Goal: Task Accomplishment & Management: Manage account settings

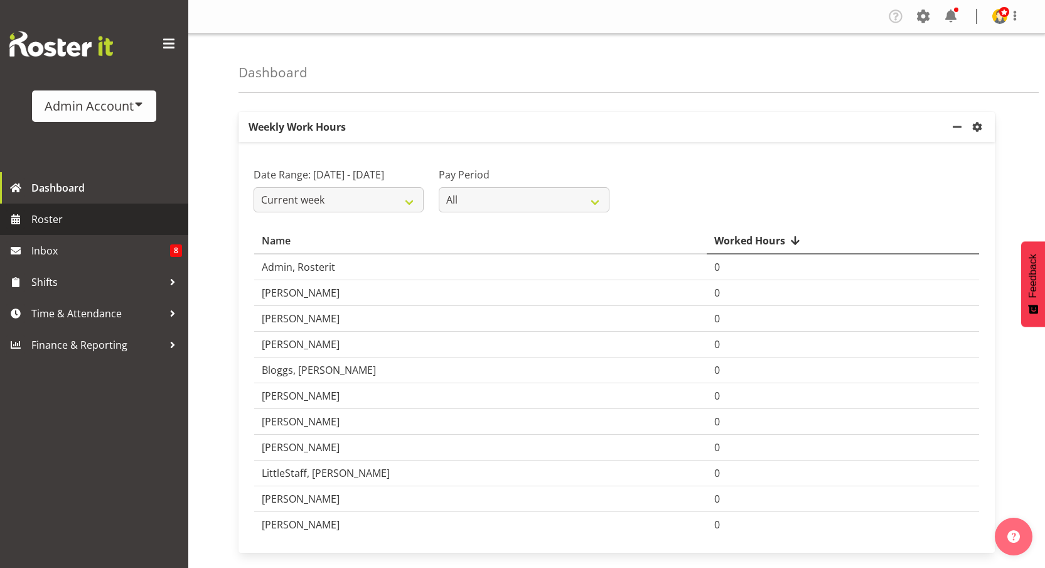
click at [26, 205] on link "Roster" at bounding box center [94, 218] width 188 height 31
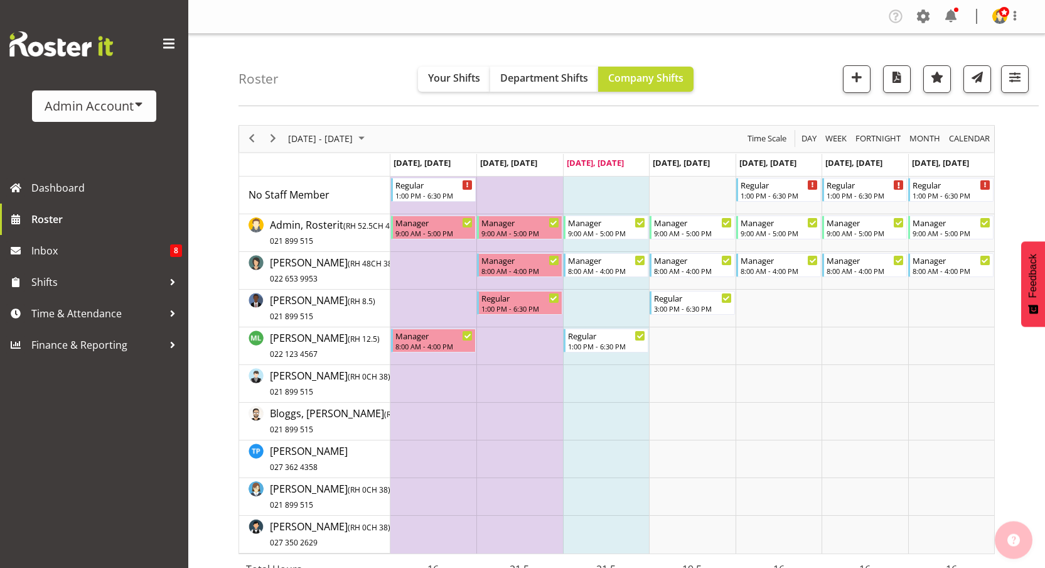
click at [934, 16] on div "Company Settings Roles & Skills Tasks Jobs Employees Locations & Departments Ac…" at bounding box center [959, 16] width 147 height 21
click at [916, 19] on span at bounding box center [923, 16] width 20 height 20
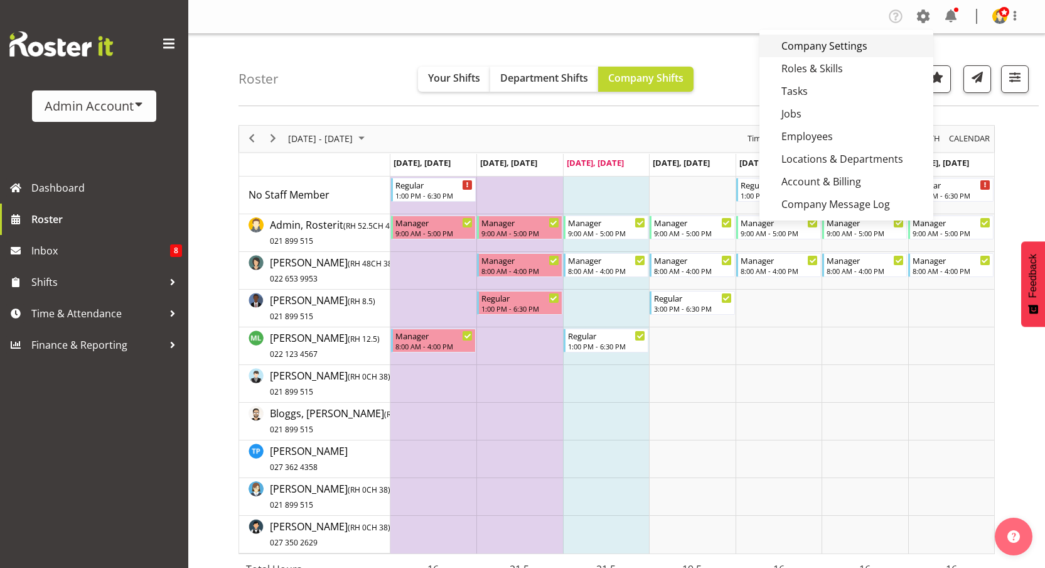
click at [849, 48] on link "Company Settings" at bounding box center [847, 46] width 174 height 23
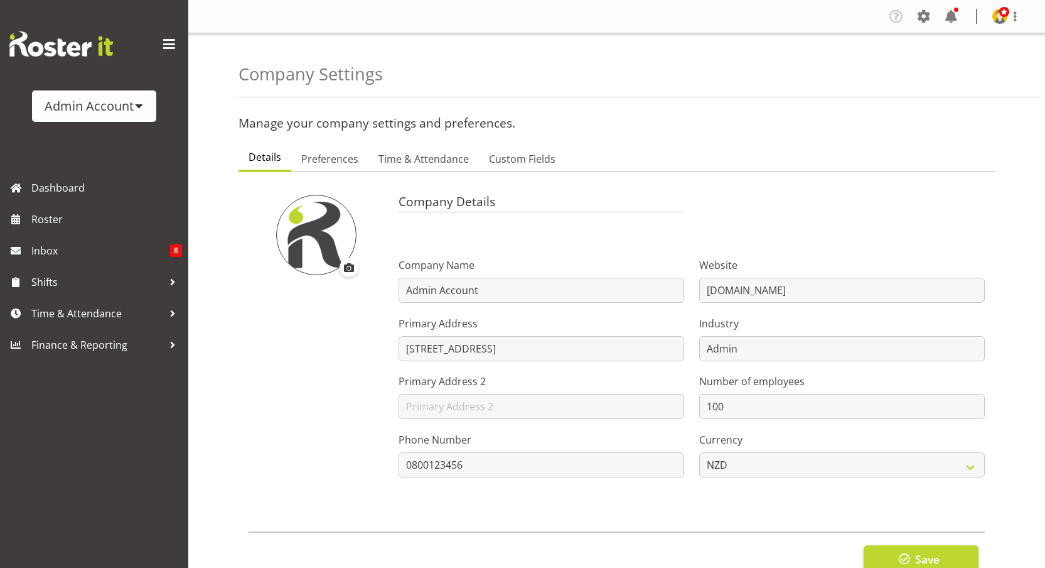
select select
type input "OTH"
type input "8"
type input "MEAL"
type input "10"
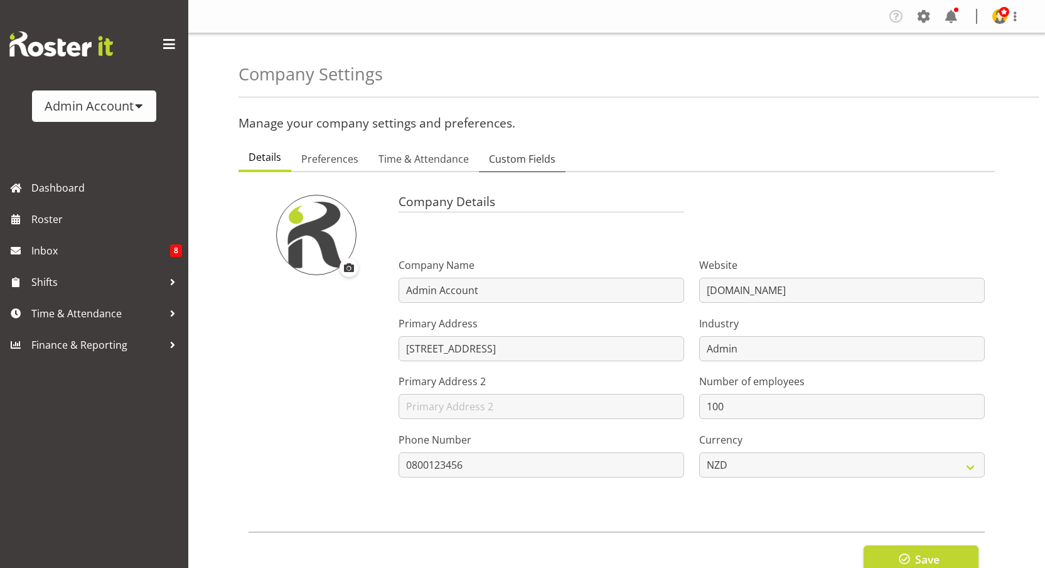
type input "2200"
type input "25"
checkbox input "true"
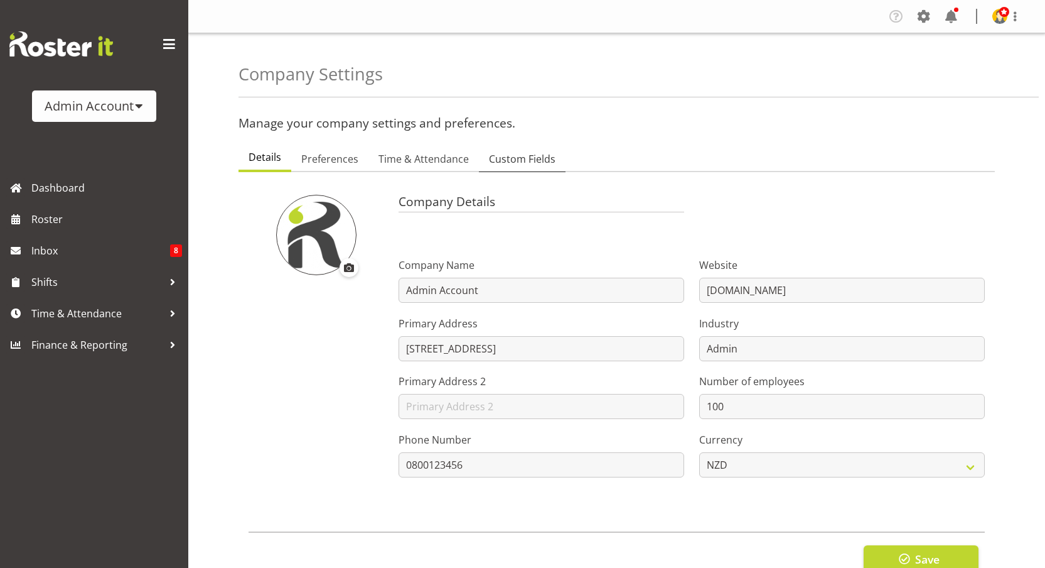
checkbox input "true"
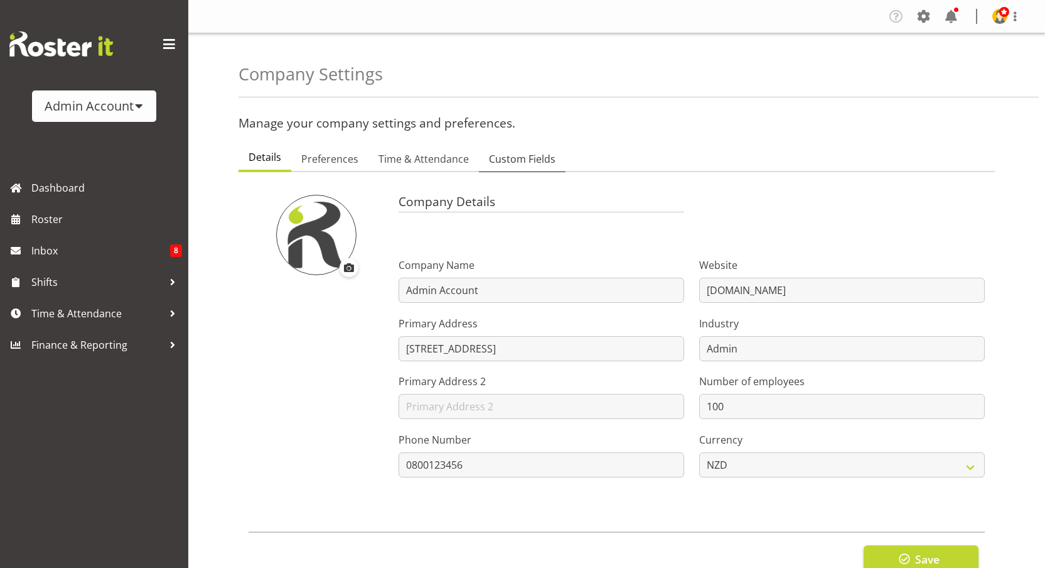
checkbox input "true"
type input "15"
select select "0"
checkbox input "true"
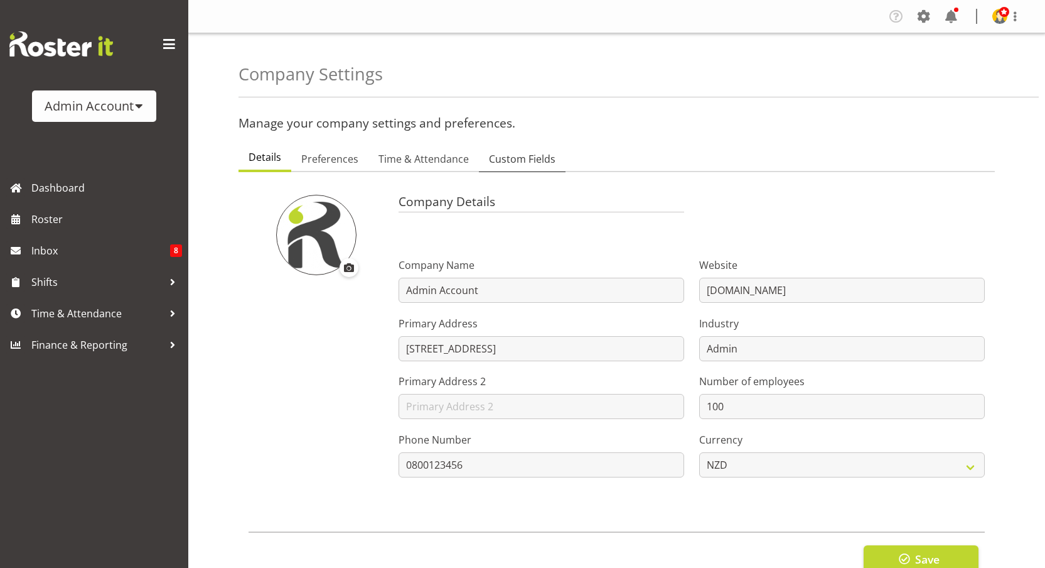
checkbox input "true"
click at [322, 154] on span "Preferences" at bounding box center [329, 158] width 57 height 15
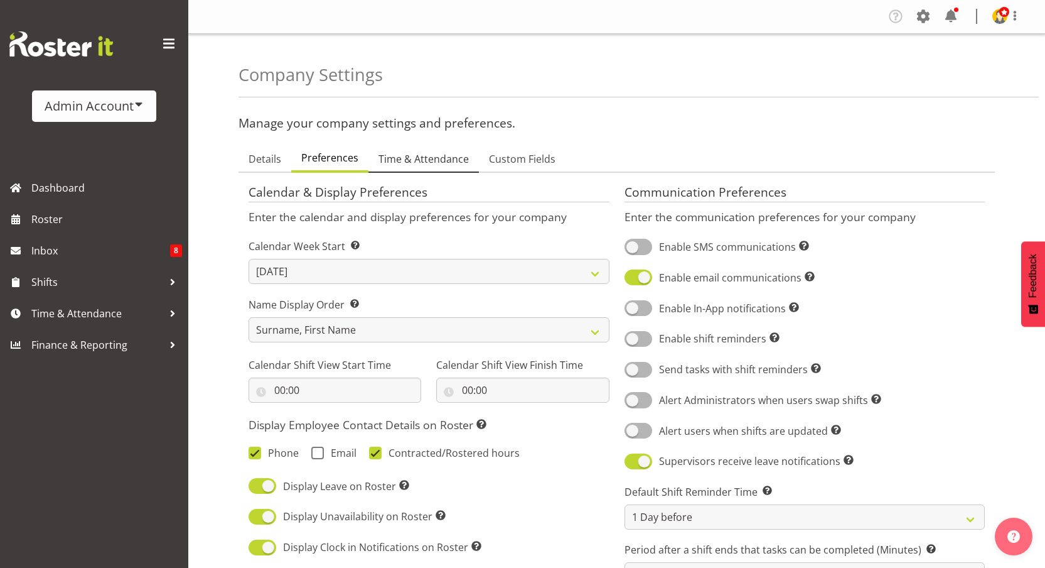
click at [406, 171] on link "Time & Attendance" at bounding box center [424, 159] width 110 height 26
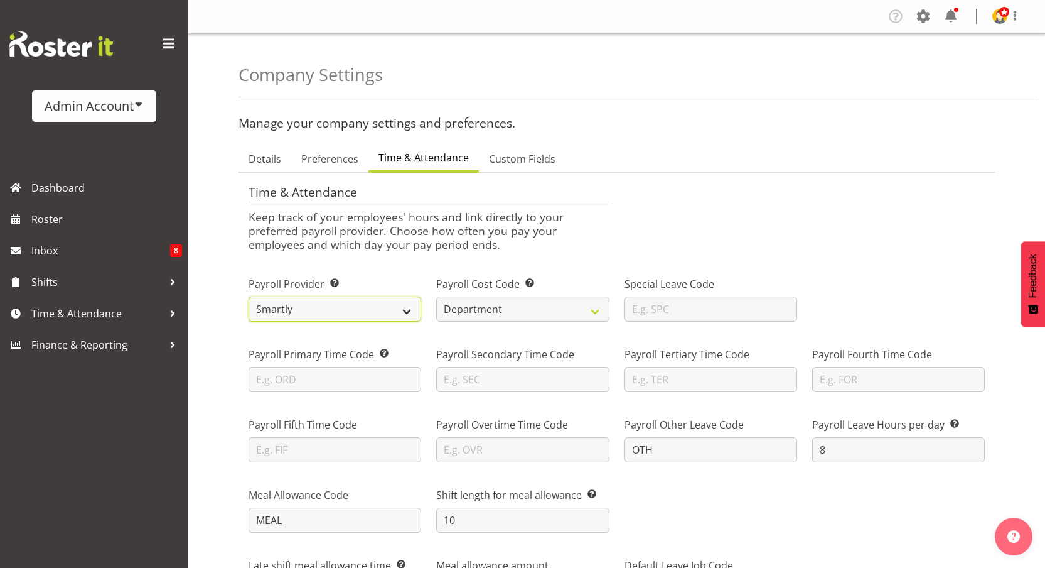
click at [330, 307] on select "Smartly iPayroll Ace Payroll MYOB MYOB IMS Crystal Payroll Xero Payroll EA Netw…" at bounding box center [335, 308] width 173 height 25
select select "tech-one"
click at [249, 296] on select "Smartly iPayroll Ace Payroll MYOB MYOB IMS Crystal Payroll Xero Payroll EA Netw…" at bounding box center [335, 308] width 173 height 25
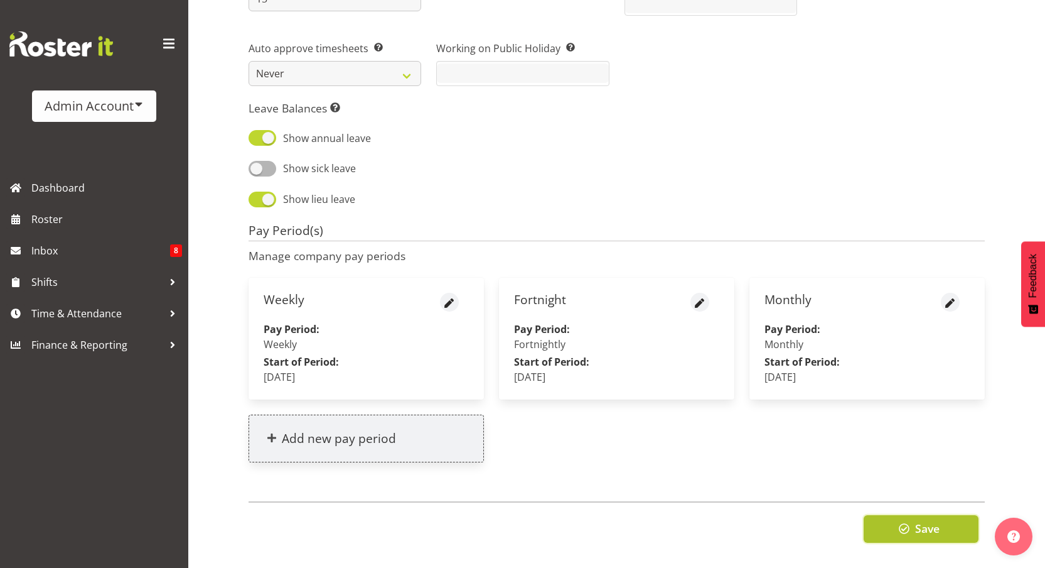
click at [923, 520] on span "Save" at bounding box center [927, 528] width 24 height 16
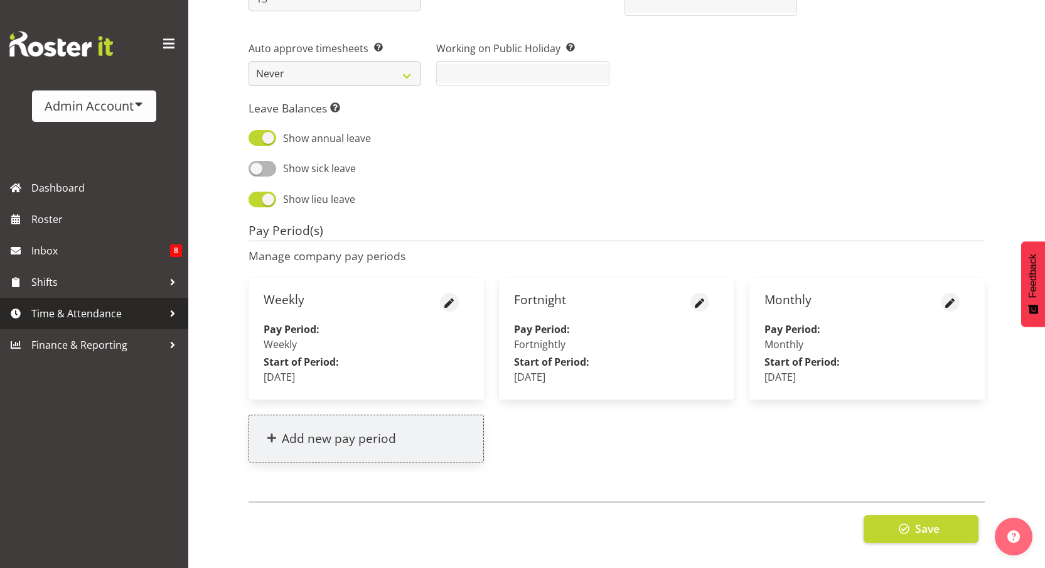
click at [54, 301] on link "Time & Attendance" at bounding box center [94, 313] width 188 height 31
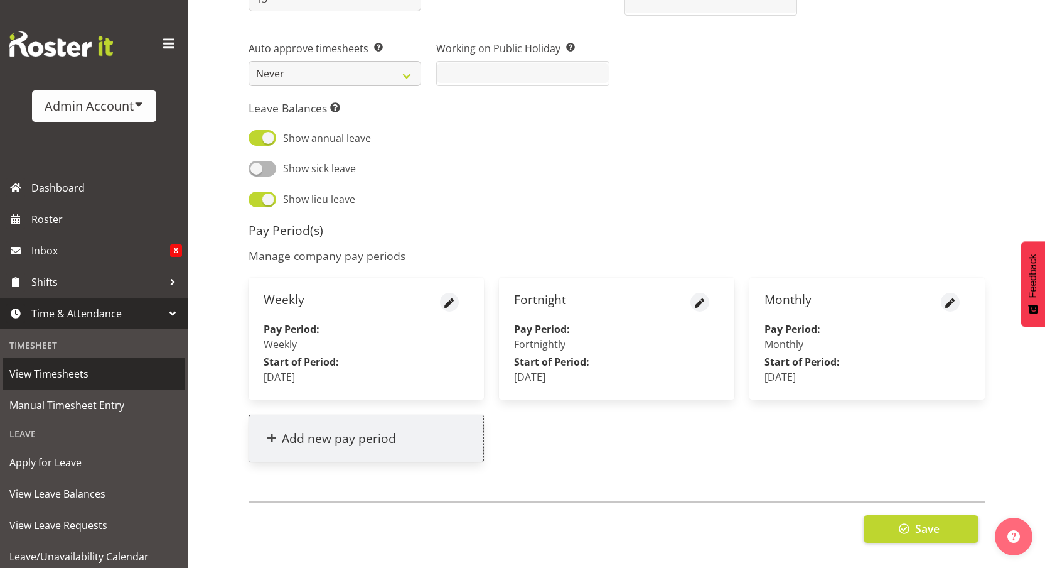
click at [68, 364] on link "View Timesheets" at bounding box center [94, 373] width 182 height 31
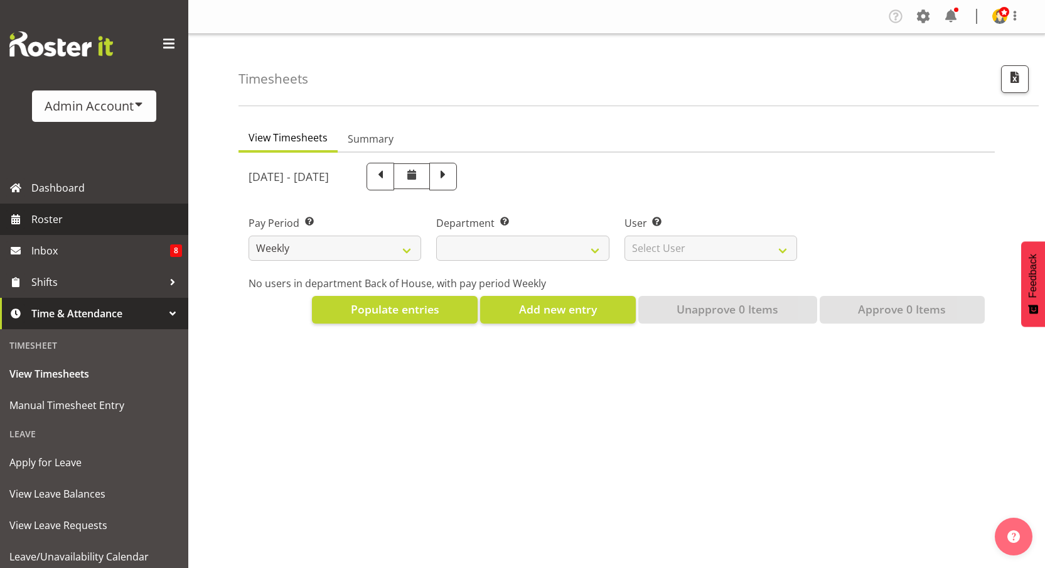
select select
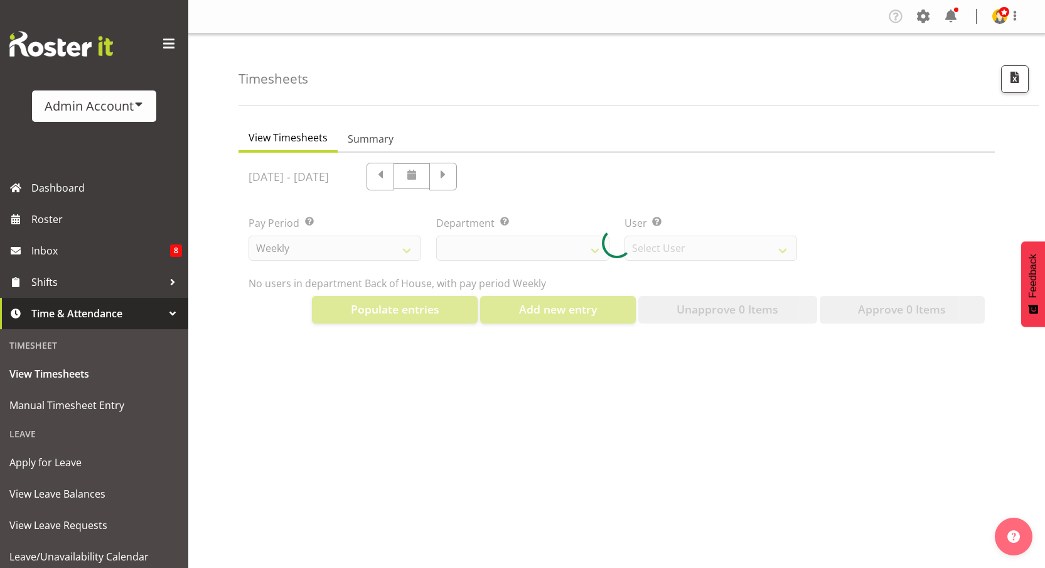
select select "2042"
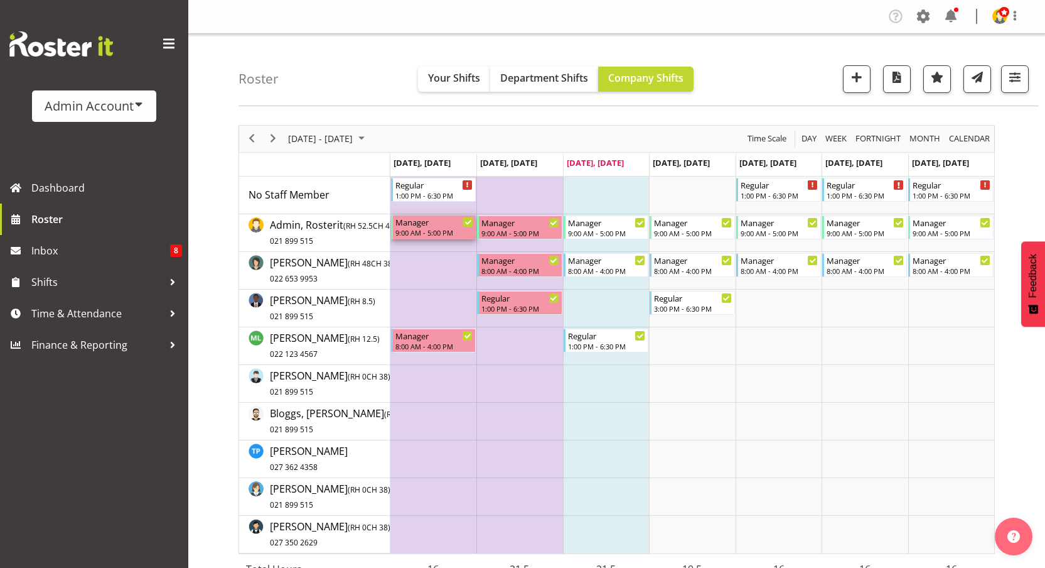
click at [433, 227] on div "Manager" at bounding box center [435, 221] width 78 height 13
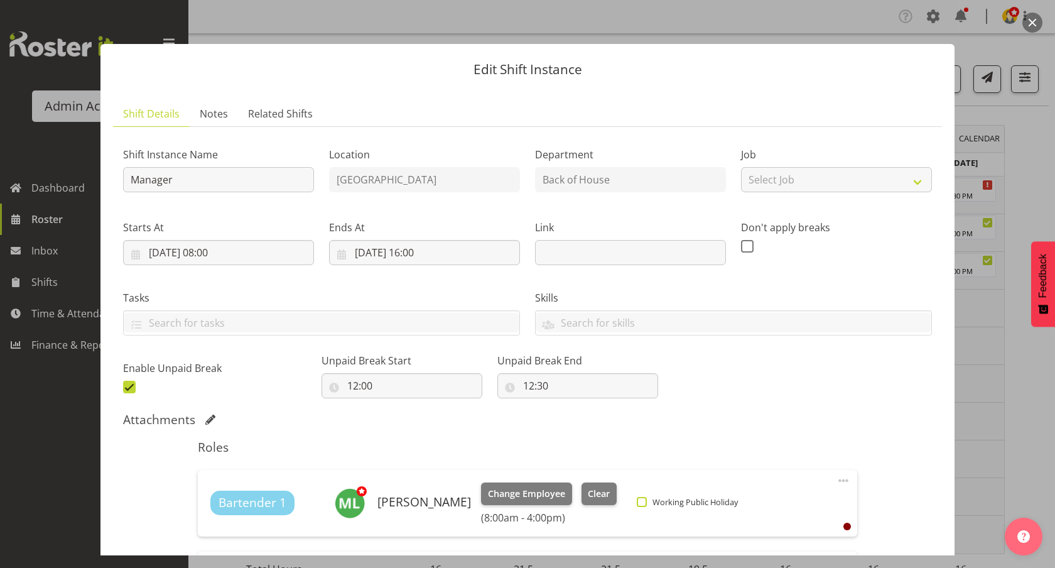
drag, startPoint x: 630, startPoint y: 498, endPoint x: 637, endPoint y: 499, distance: 6.9
click at [637, 499] on span at bounding box center [642, 502] width 10 height 10
click at [637, 499] on input "Working Public Holiday" at bounding box center [641, 501] width 8 height 8
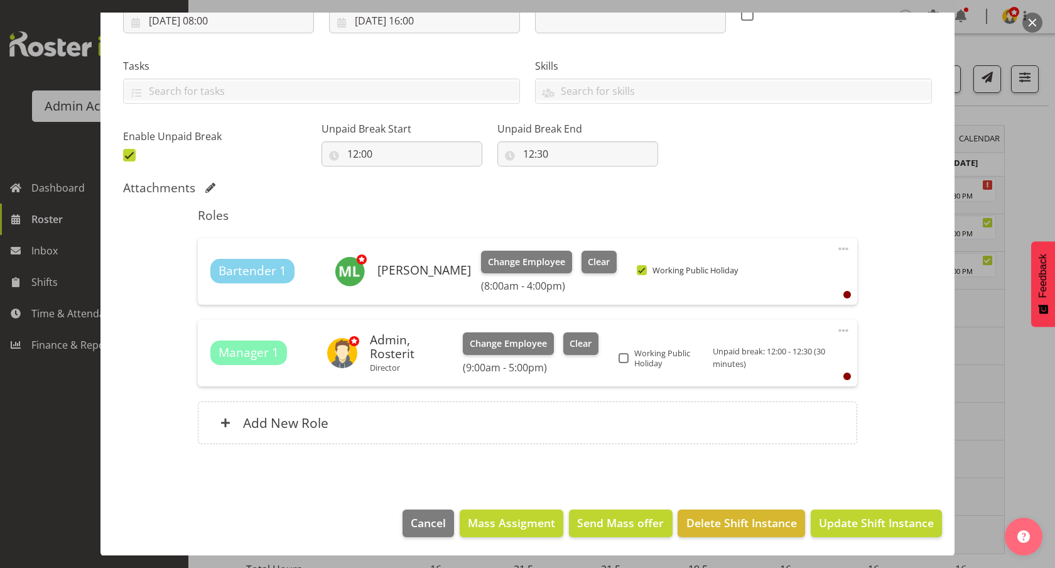
click at [637, 267] on span at bounding box center [642, 270] width 10 height 10
click at [637, 267] on input "Working Public Holiday" at bounding box center [641, 270] width 8 height 8
checkbox input "false"
click at [637, 352] on span "Working Public Holiday" at bounding box center [668, 358] width 80 height 20
click at [627, 353] on input "Working Public Holiday" at bounding box center [622, 357] width 8 height 8
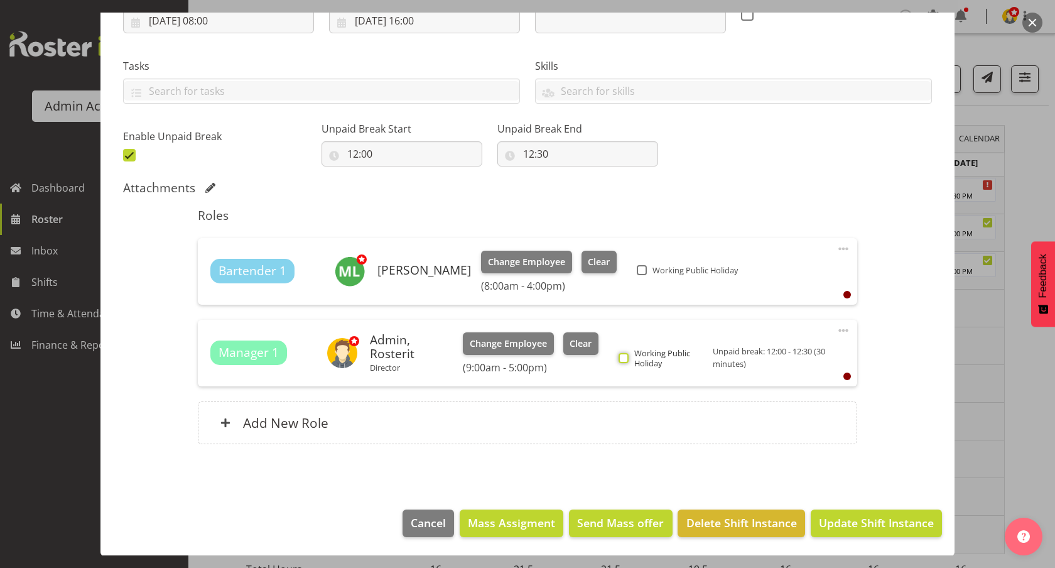
checkbox input "true"
click at [890, 515] on span "Update Shift Instance" at bounding box center [876, 522] width 115 height 16
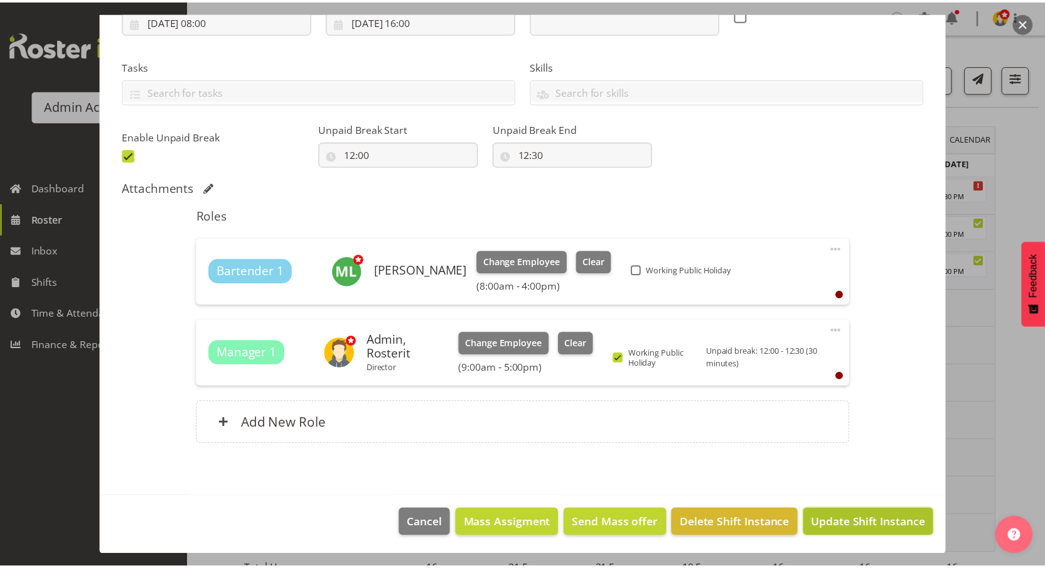
scroll to position [181, 0]
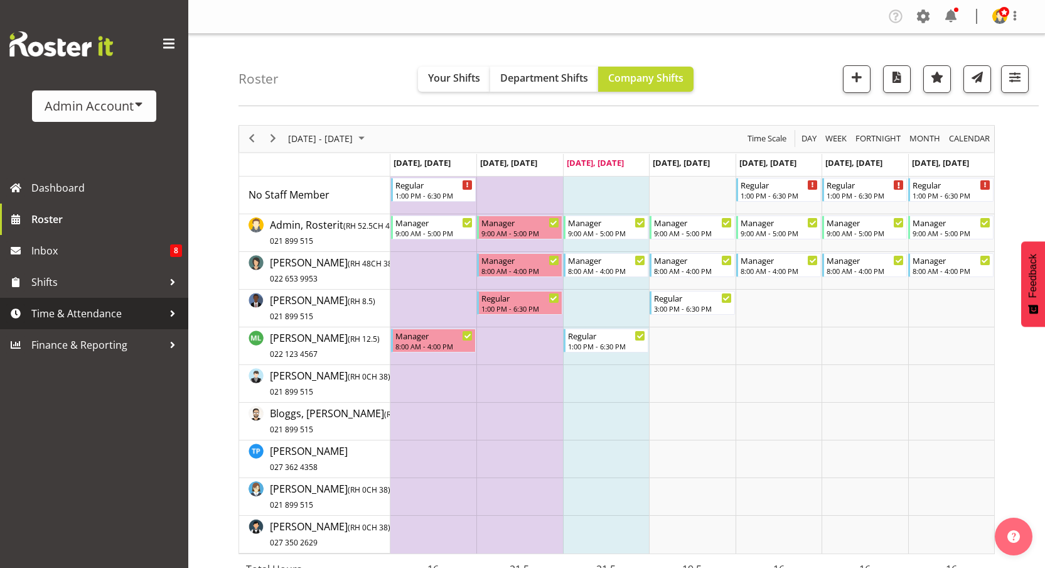
click at [70, 310] on span "Time & Attendance" at bounding box center [97, 313] width 132 height 19
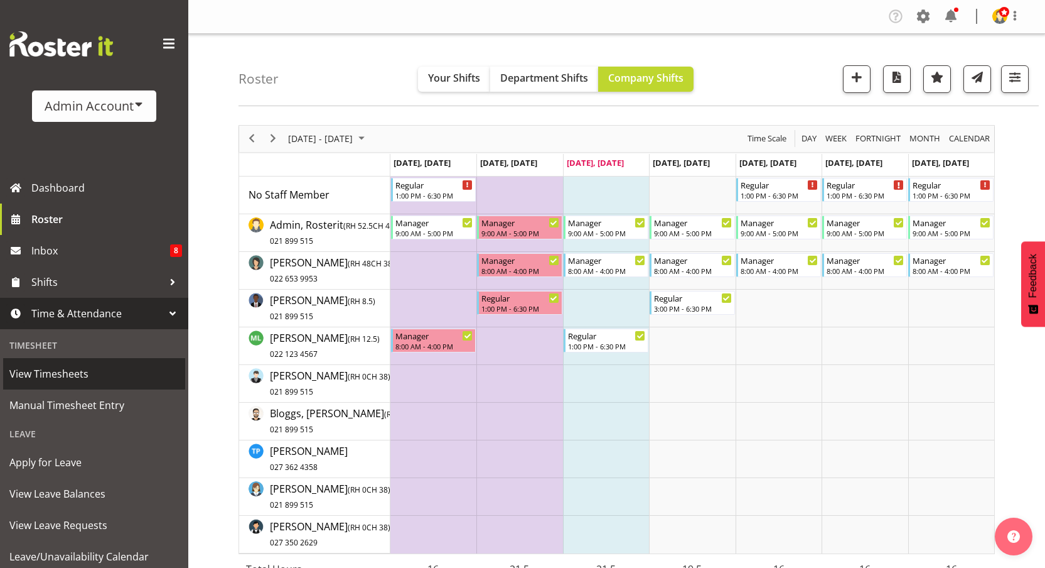
click at [77, 382] on span "View Timesheets" at bounding box center [94, 373] width 170 height 19
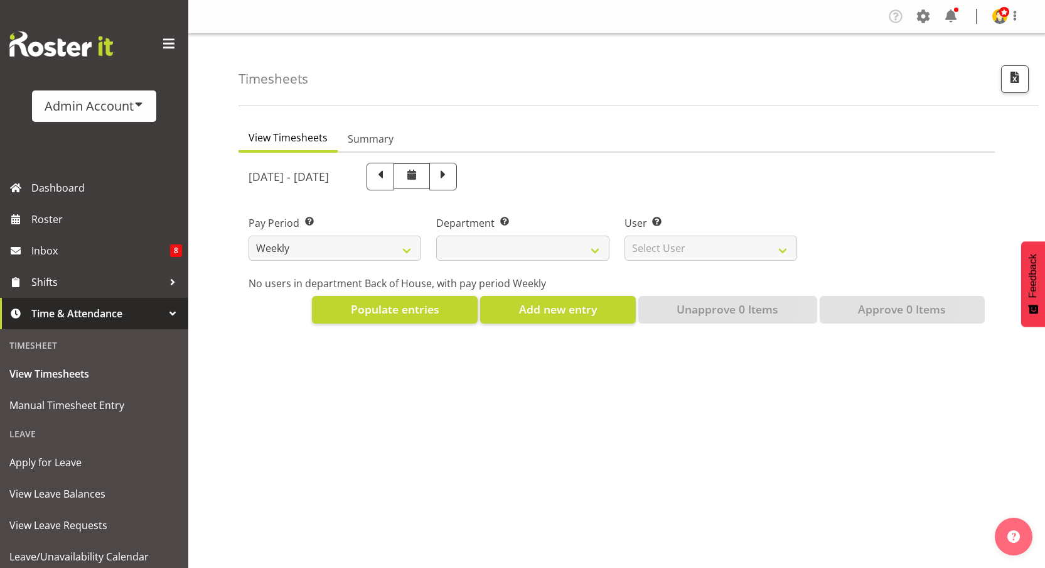
select select
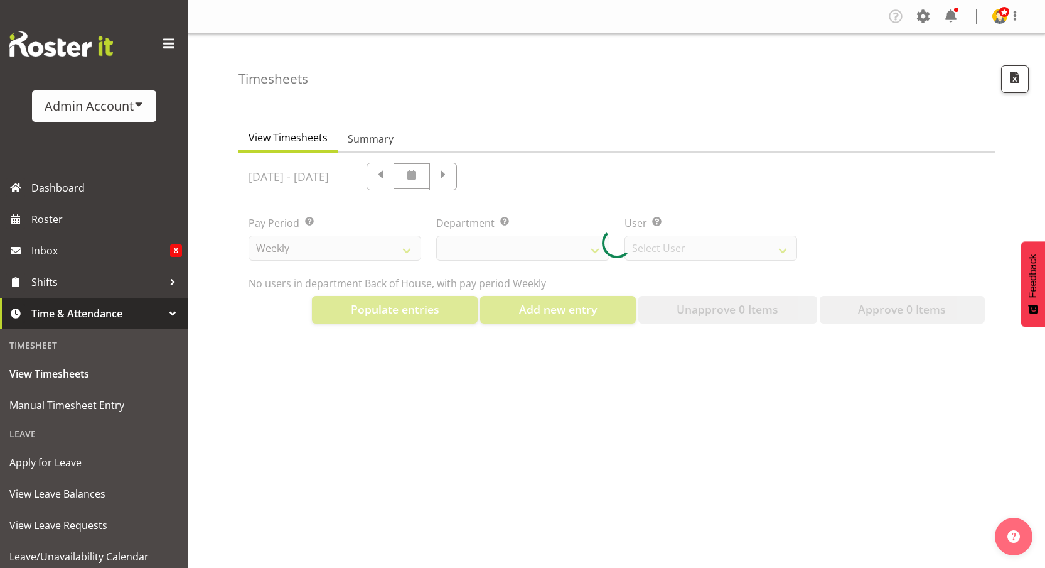
select select "2042"
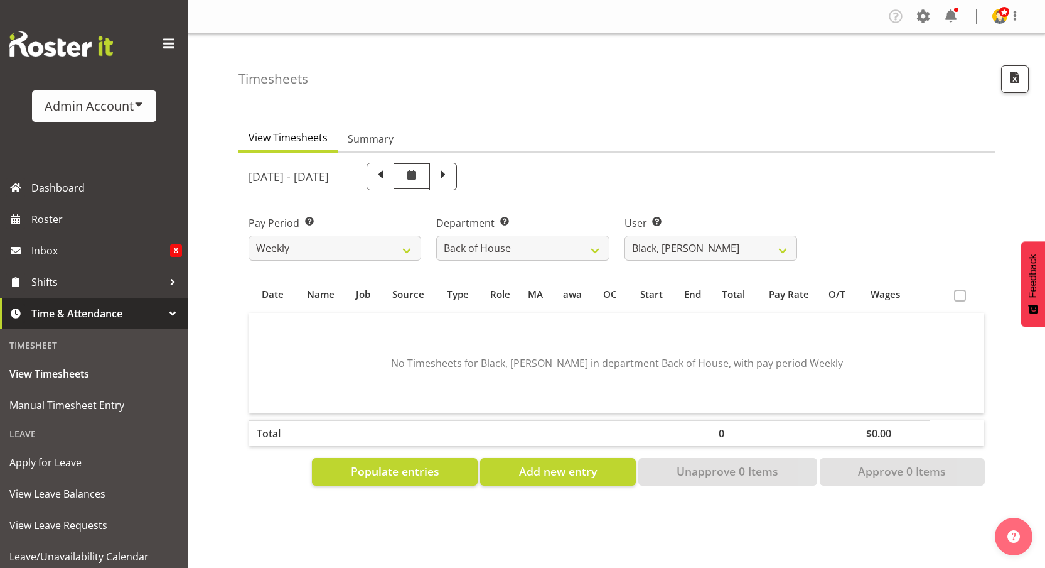
click at [1032, 79] on div "Timesheets" at bounding box center [639, 70] width 800 height 72
click at [1015, 81] on span "button" at bounding box center [1015, 77] width 16 height 16
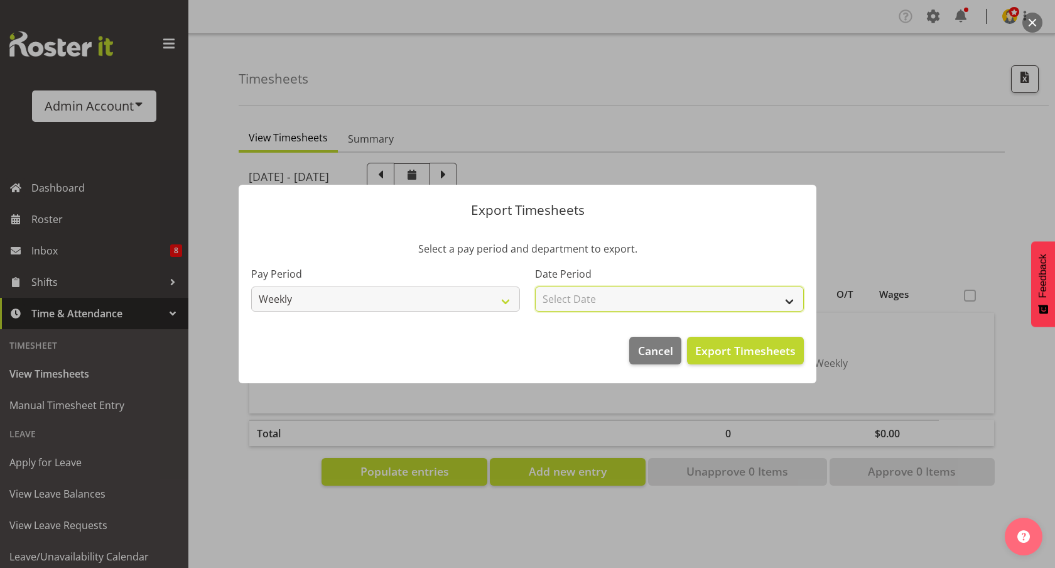
click at [583, 301] on select "Select Date Week starting [DATE] Week starting [DATE] Week starting [DATE] Week…" at bounding box center [669, 298] width 269 height 25
select select "[DATE]"
click at [535, 286] on select "Select Date Week starting [DATE] Week starting [DATE] Week starting [DATE] Week…" at bounding box center [669, 298] width 269 height 25
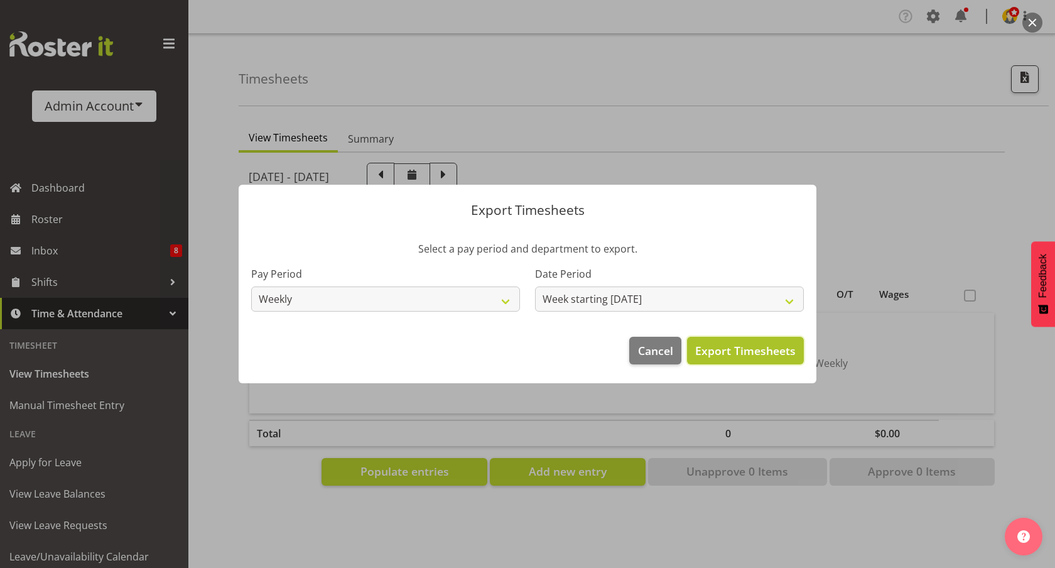
click at [759, 351] on span "Export Timesheets" at bounding box center [745, 350] width 100 height 16
click at [975, 62] on div at bounding box center [527, 284] width 1055 height 568
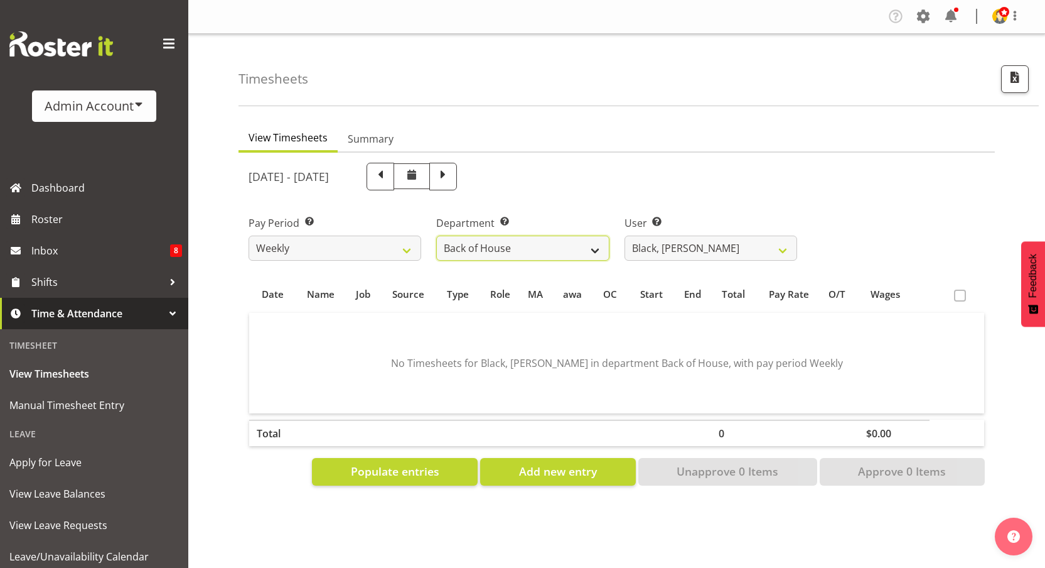
click at [573, 253] on select "Back of House Front of House" at bounding box center [522, 247] width 173 height 25
click at [687, 249] on select "Black, Ian ❌ Bloggs, Joe ❌ Little, Mike ❌ Admin, Rosterit ❌ White, Sally ❌ Pham…" at bounding box center [711, 247] width 173 height 25
select select "1"
click at [625, 235] on select "Black, Ian ❌ Bloggs, Joe ❌ Little, Mike ❌ Admin, Rosterit ❌ White, Sally ❌ Pham…" at bounding box center [711, 247] width 173 height 25
click at [451, 181] on span at bounding box center [443, 175] width 16 height 16
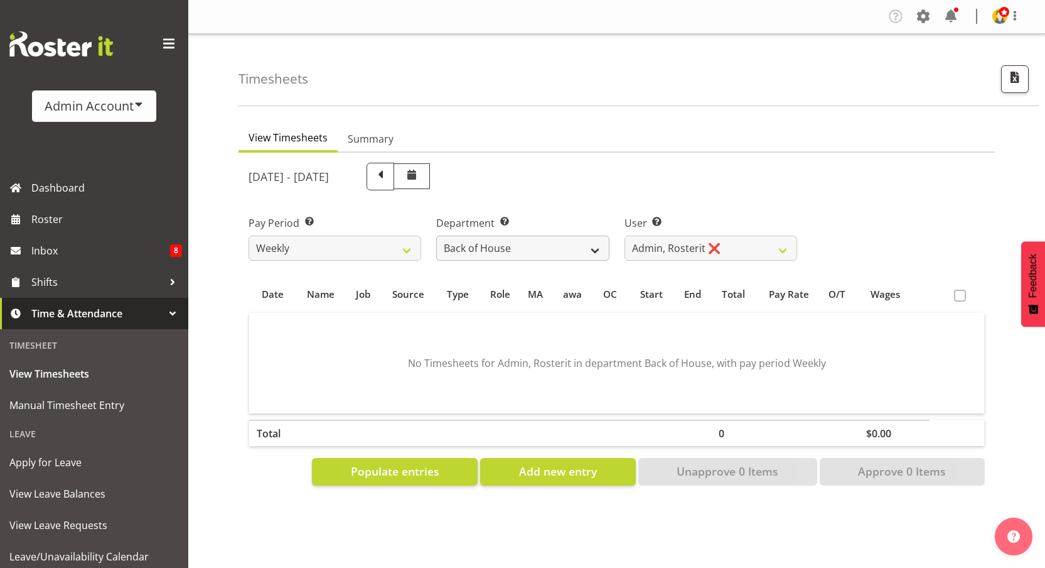
select select
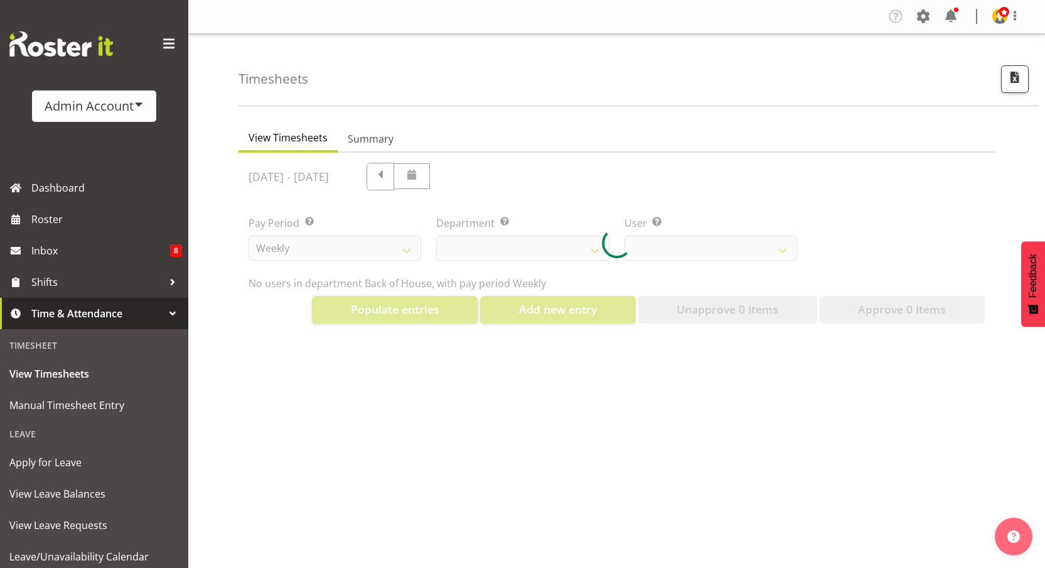
select select "1"
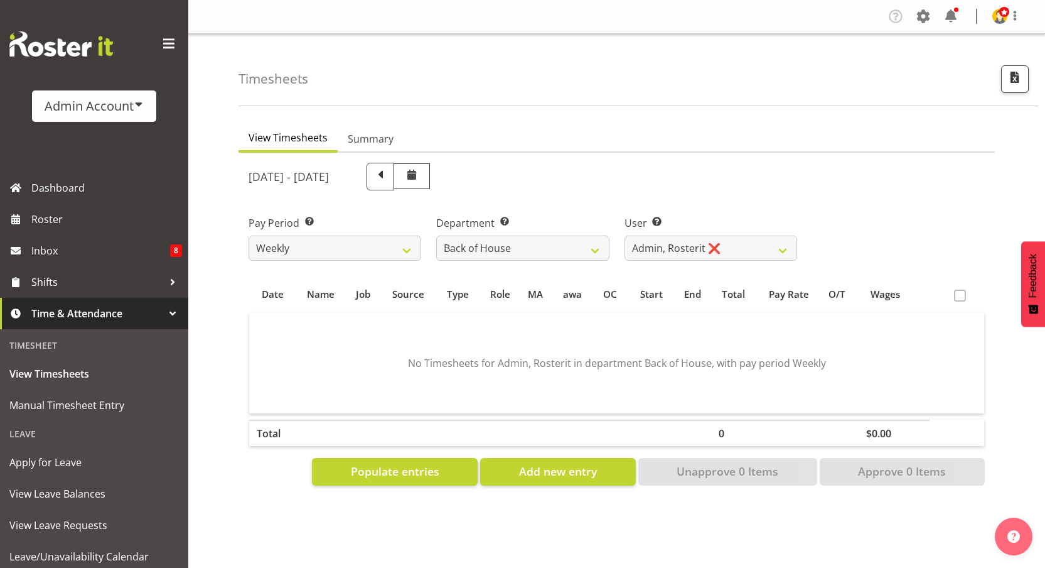
scroll to position [46, 0]
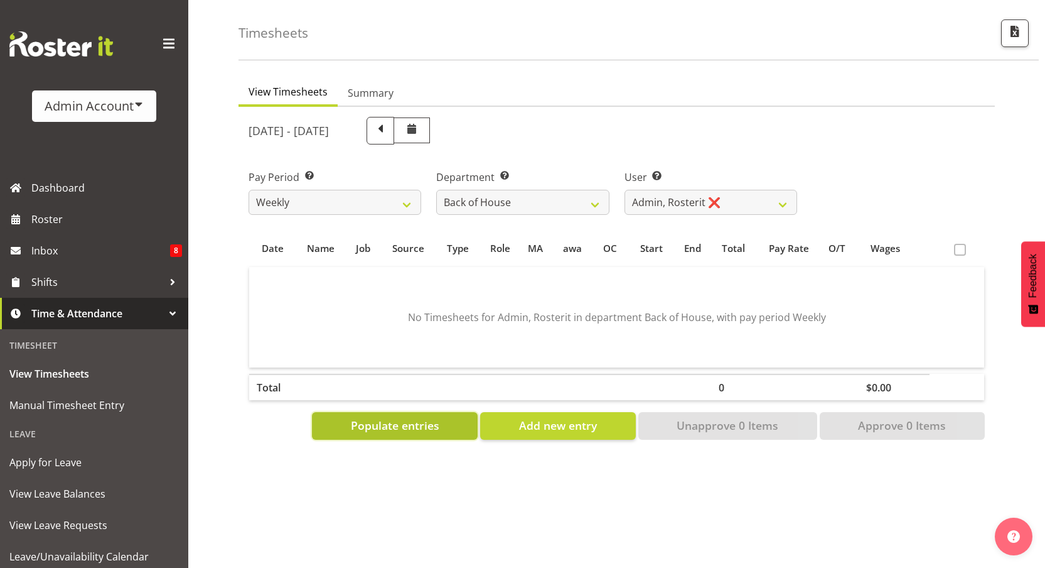
click at [416, 426] on span "Populate entries" at bounding box center [395, 425] width 89 height 16
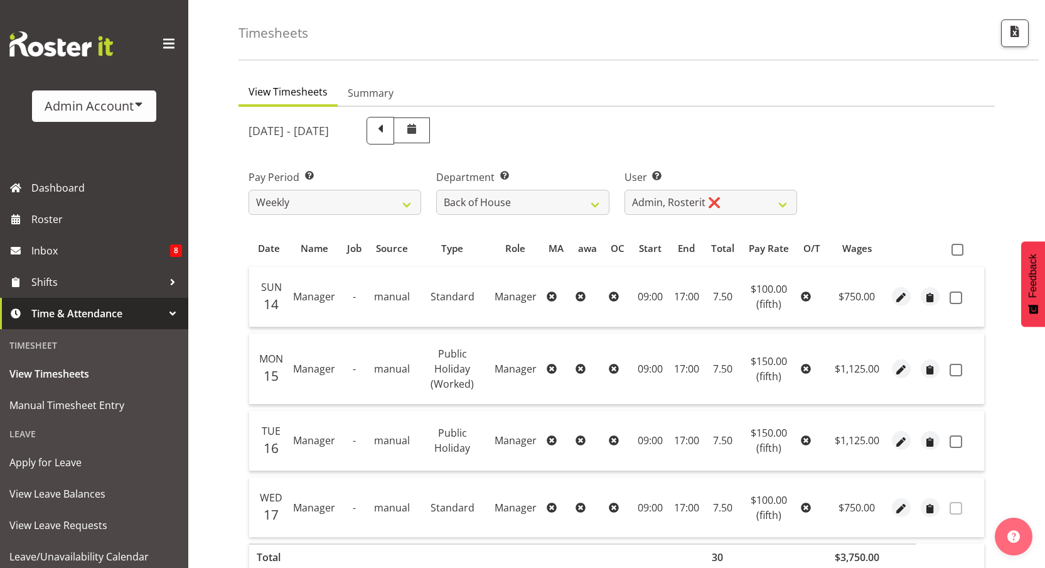
scroll to position [54, 0]
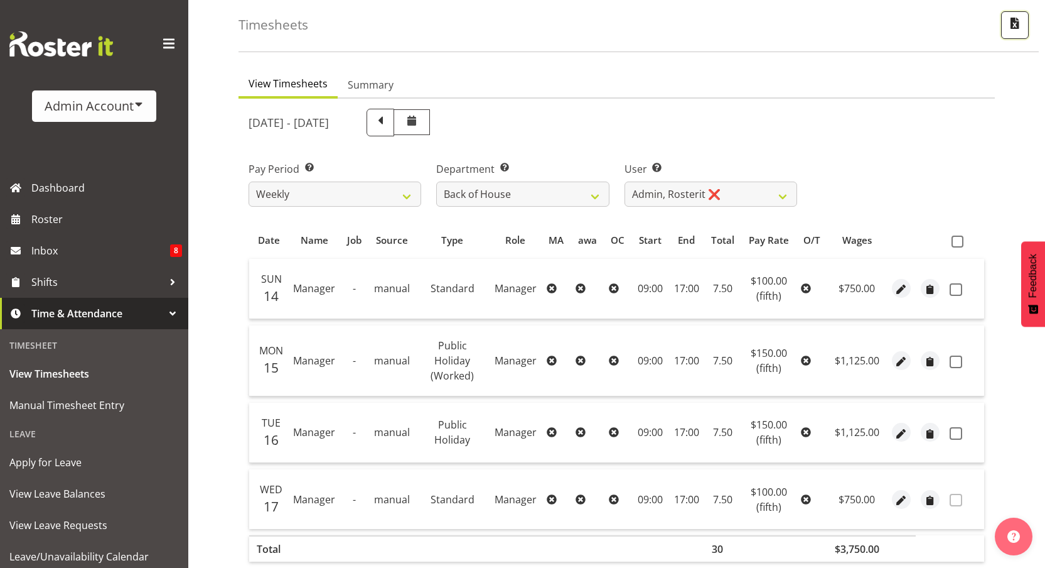
click at [1017, 28] on span "button" at bounding box center [1015, 23] width 16 height 16
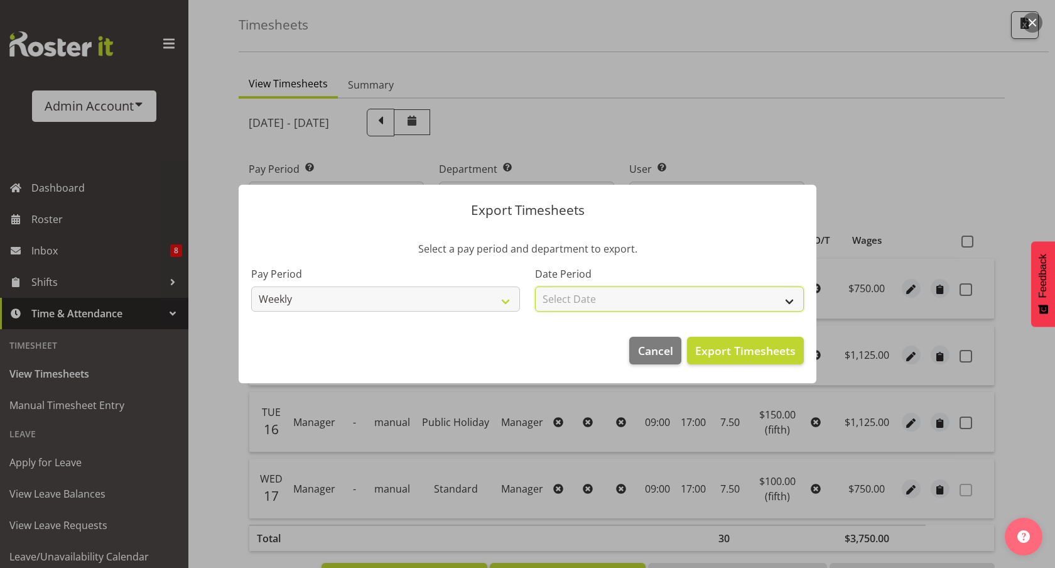
click at [618, 299] on select "Select Date Week starting 14/09/2025 Week starting 07/09/2025 Week starting 31/…" at bounding box center [669, 298] width 269 height 25
select select "2025-09-14"
click at [535, 286] on select "Select Date Week starting 14/09/2025 Week starting 07/09/2025 Week starting 31/…" at bounding box center [669, 298] width 269 height 25
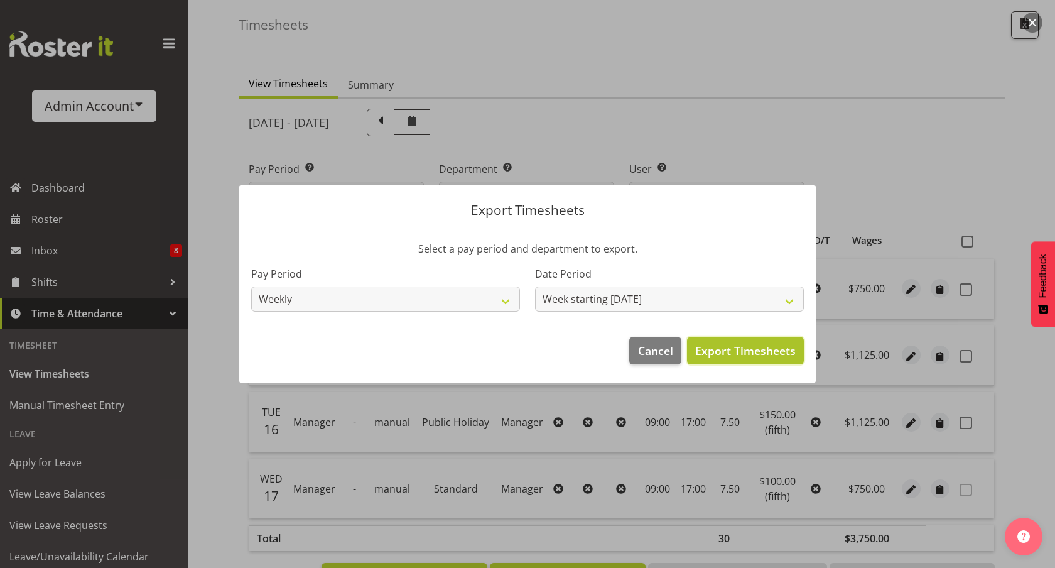
click at [748, 348] on span "Export Timesheets" at bounding box center [745, 350] width 100 height 16
click at [54, 222] on div at bounding box center [527, 284] width 1055 height 568
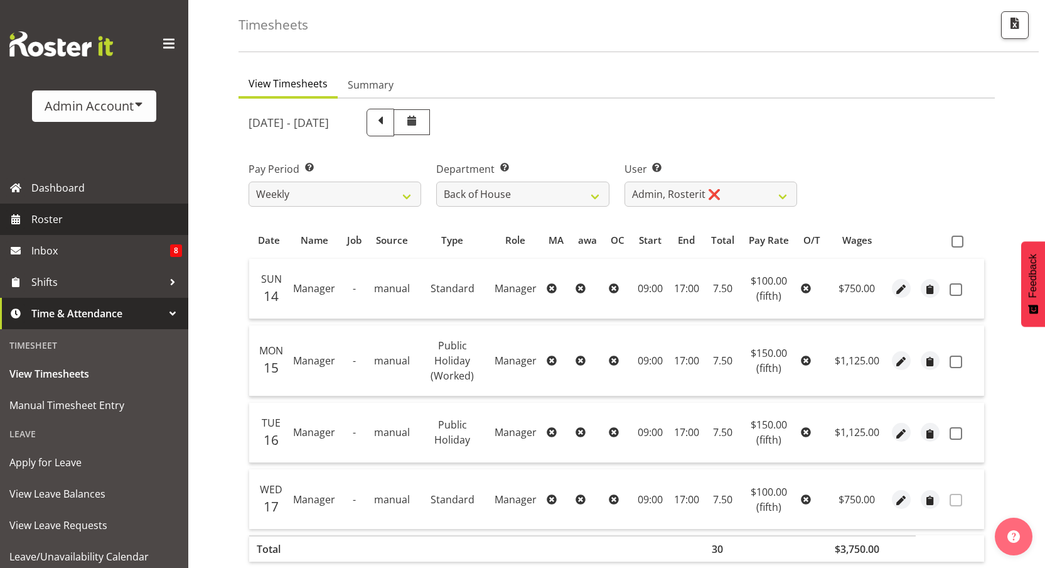
click at [60, 220] on span "Roster" at bounding box center [106, 219] width 151 height 19
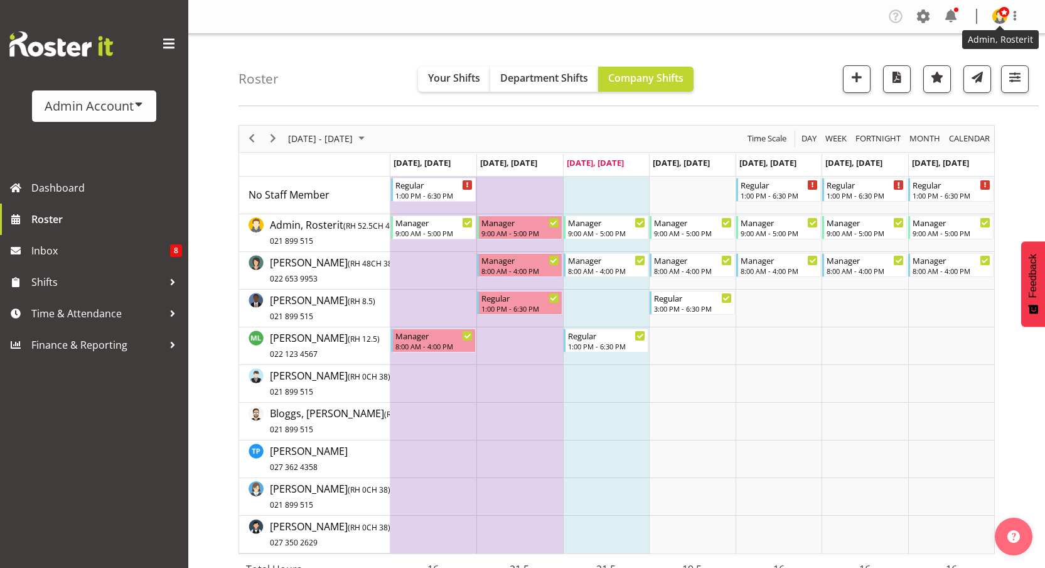
click at [993, 16] on img at bounding box center [1000, 16] width 15 height 15
click at [968, 45] on link "Profile" at bounding box center [962, 43] width 121 height 23
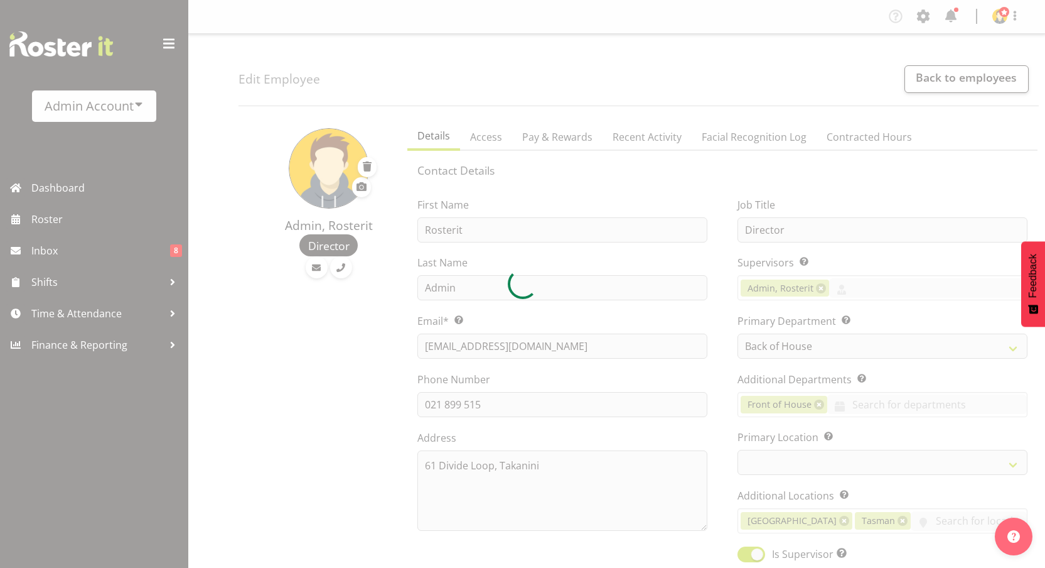
select select "1"
select select "TimelineWeek"
select select
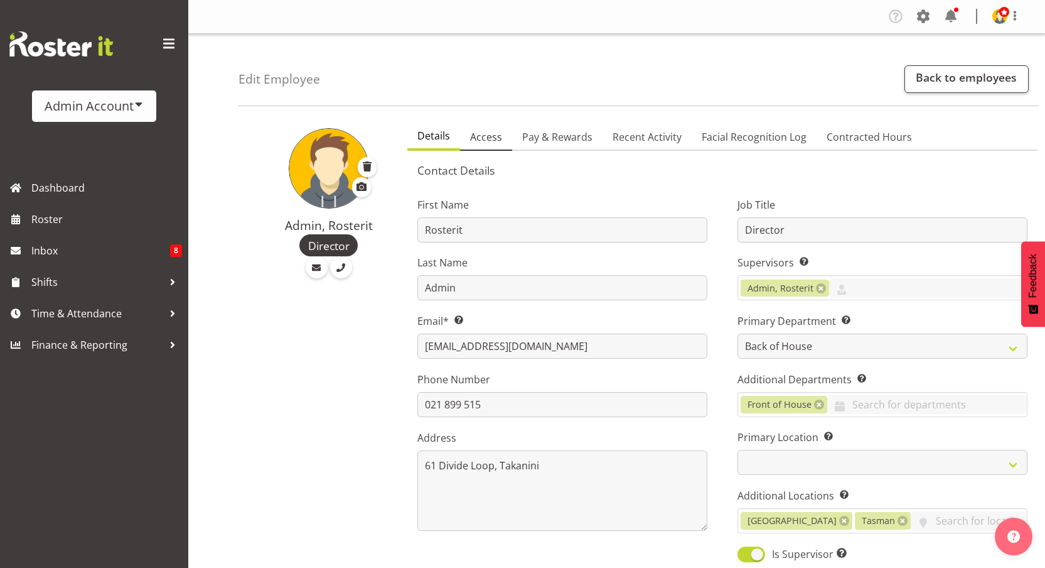
click at [476, 127] on link "Access" at bounding box center [486, 137] width 52 height 26
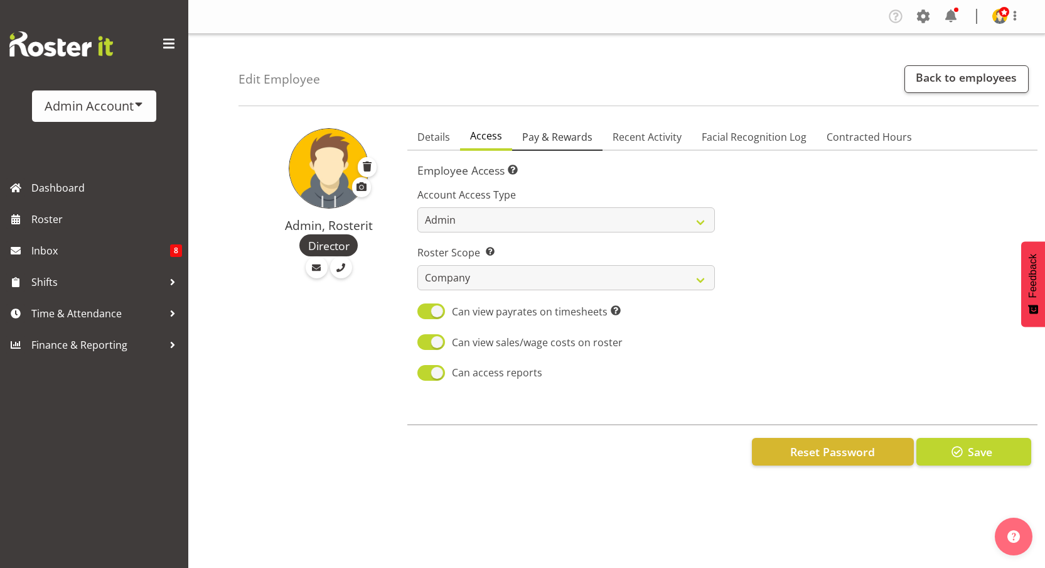
click at [561, 139] on span "Pay & Rewards" at bounding box center [557, 136] width 70 height 15
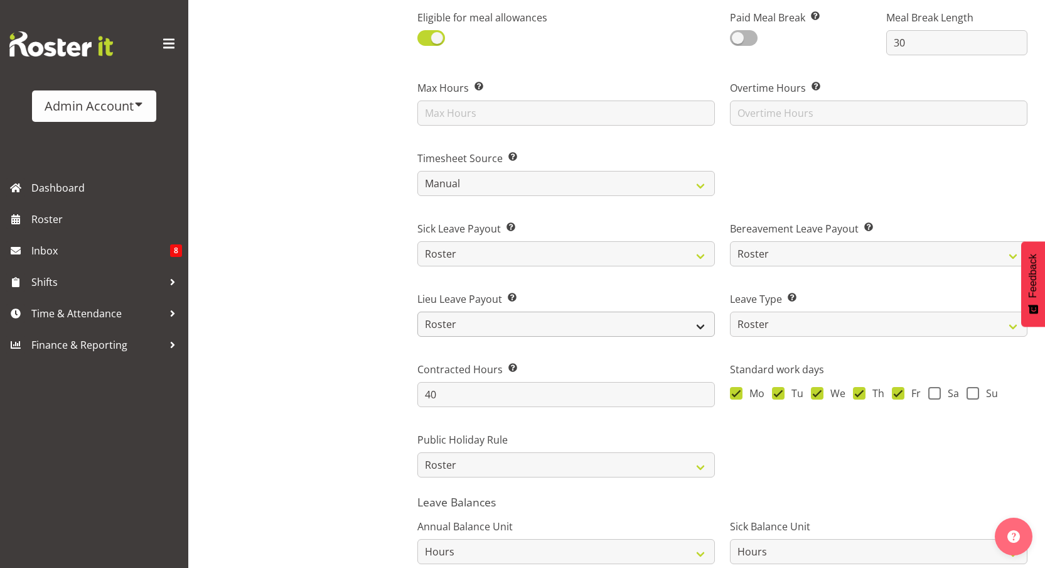
scroll to position [848, 0]
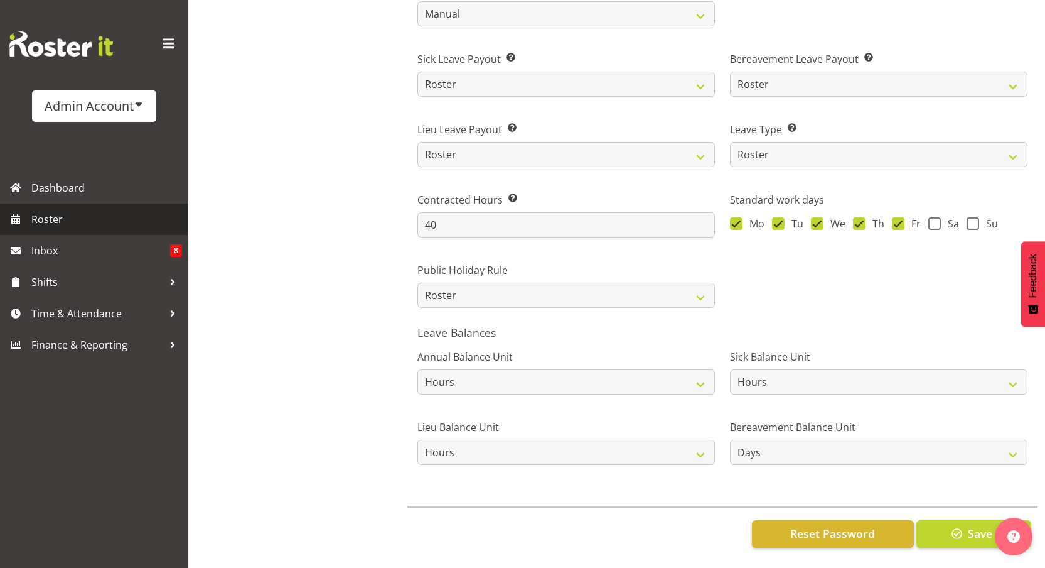
click at [48, 211] on span "Roster" at bounding box center [106, 219] width 151 height 19
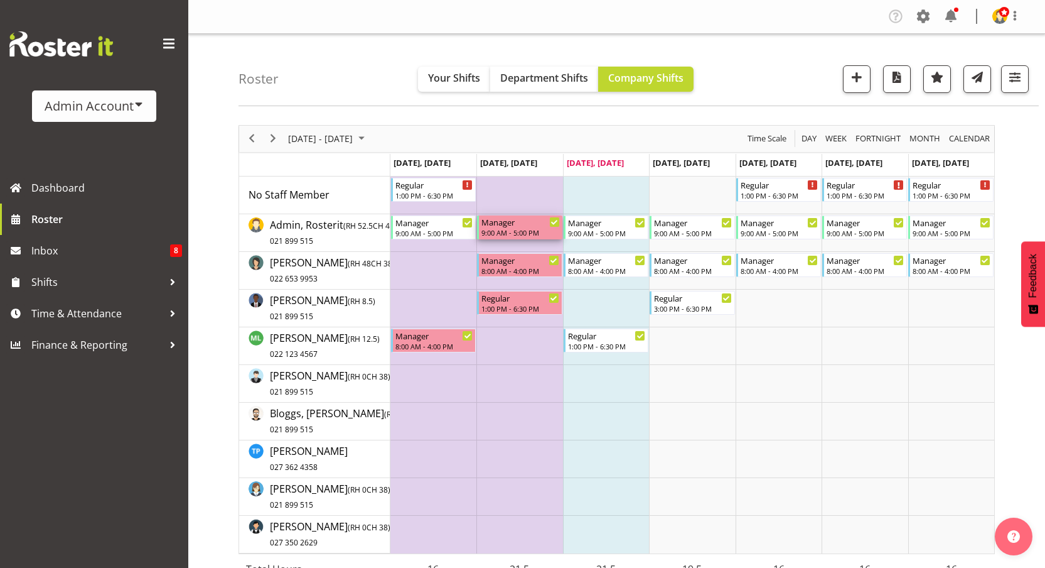
click at [519, 227] on div "Manager 9:00 AM - 5:00 PM" at bounding box center [521, 227] width 78 height 24
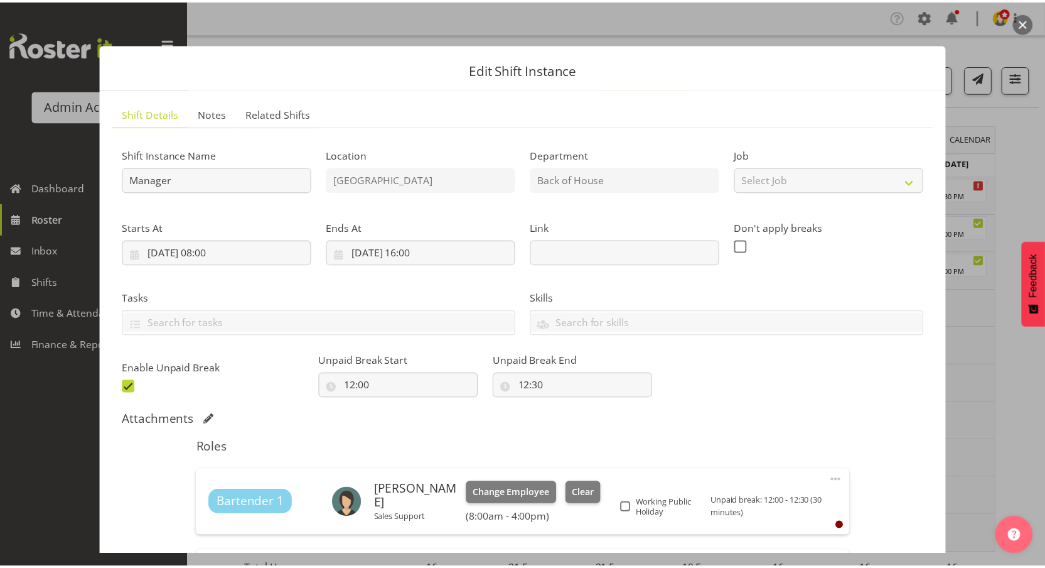
scroll to position [186, 0]
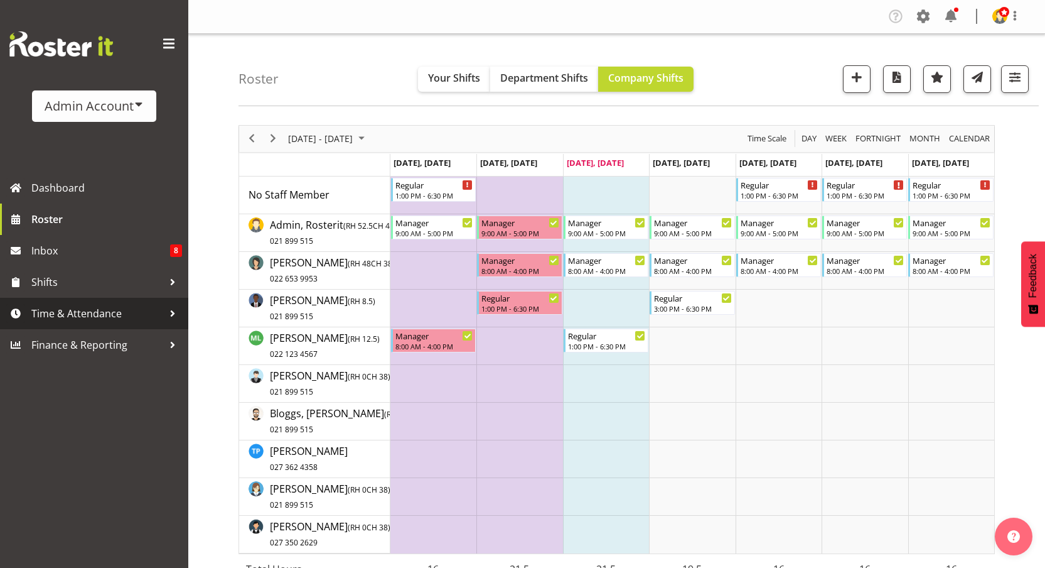
click at [85, 311] on span "Time & Attendance" at bounding box center [97, 313] width 132 height 19
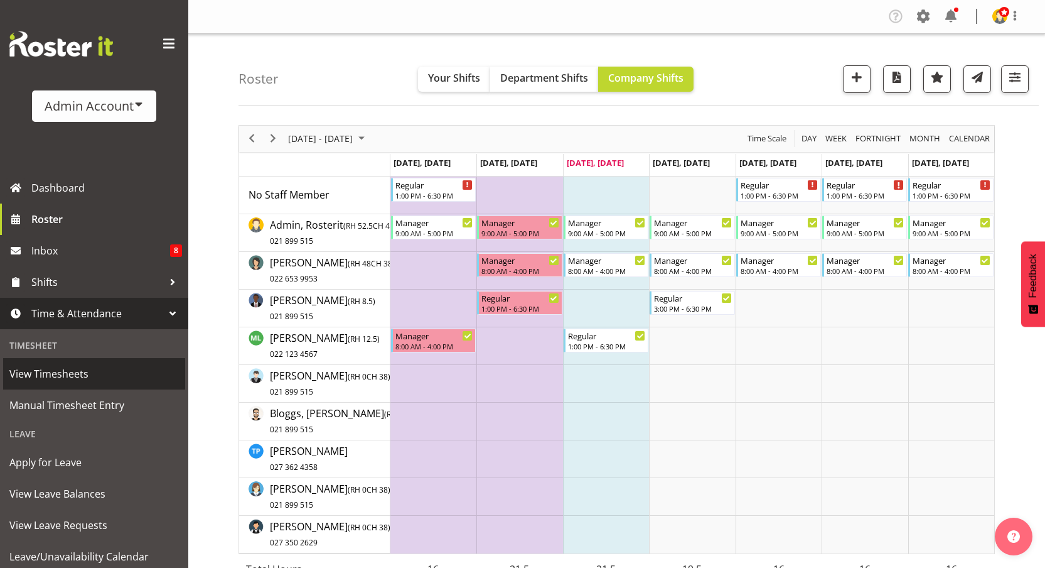
click at [67, 364] on span "View Timesheets" at bounding box center [94, 373] width 170 height 19
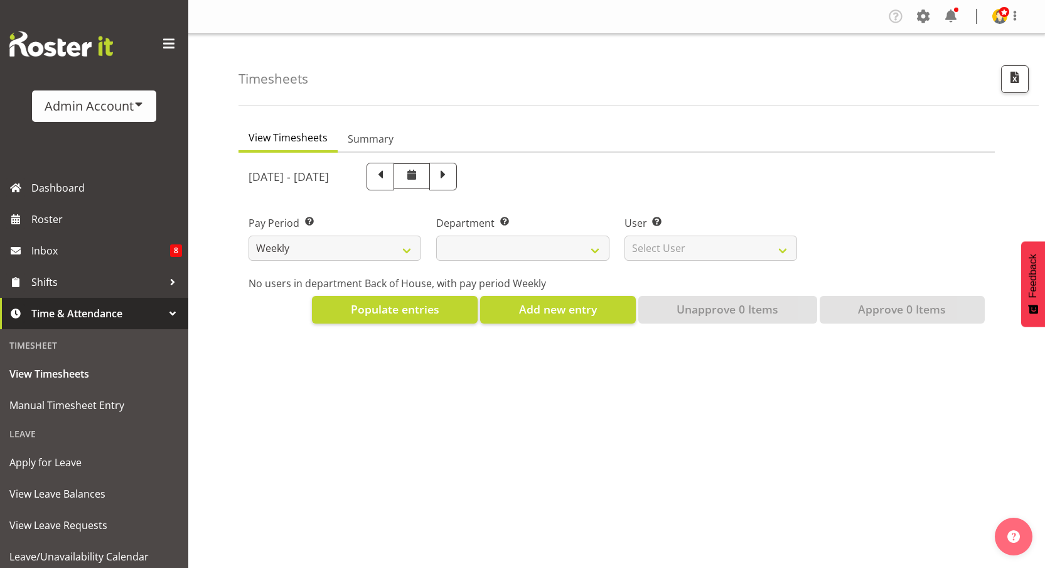
select select
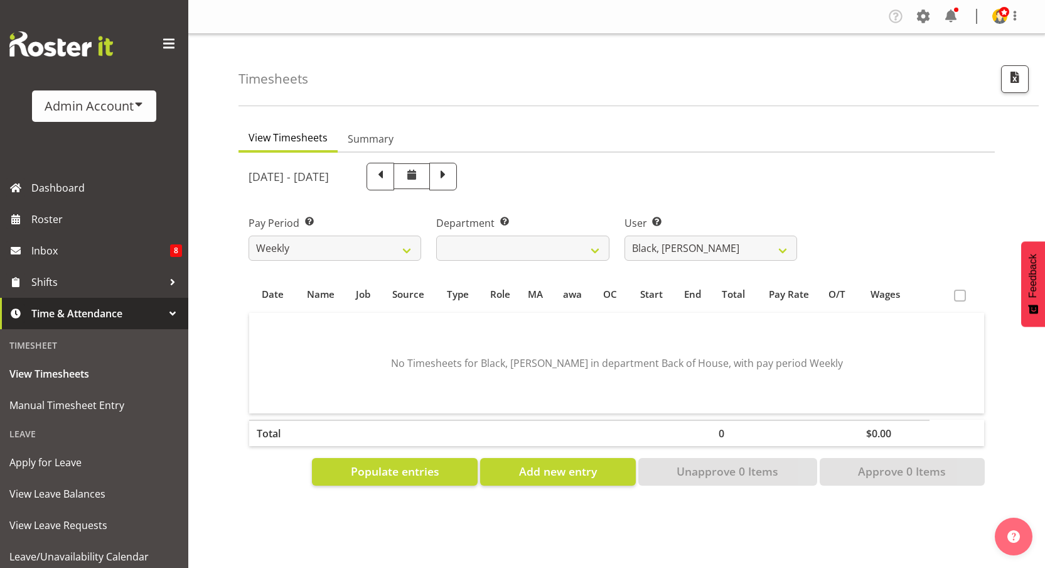
click at [801, 245] on div "User Select user. Note: This is filtered down by the previous two drop-down ite…" at bounding box center [711, 233] width 188 height 70
click at [763, 249] on select "Black, [PERSON_NAME] ❌ Bloggs, [PERSON_NAME] ❌ [PERSON_NAME], Rosterit ❌ [PERSO…" at bounding box center [711, 247] width 173 height 25
select select "1"
click at [625, 235] on select "Black, [PERSON_NAME] ❌ Bloggs, [PERSON_NAME] ❌ [PERSON_NAME], Rosterit ❌ [PERSO…" at bounding box center [711, 247] width 173 height 25
click at [451, 181] on span at bounding box center [443, 175] width 16 height 16
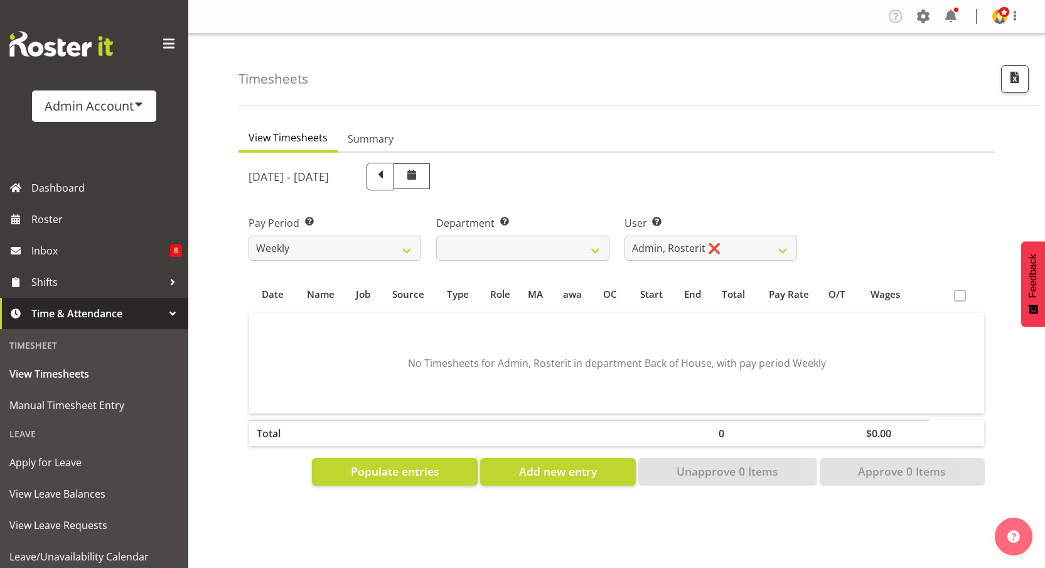
select select
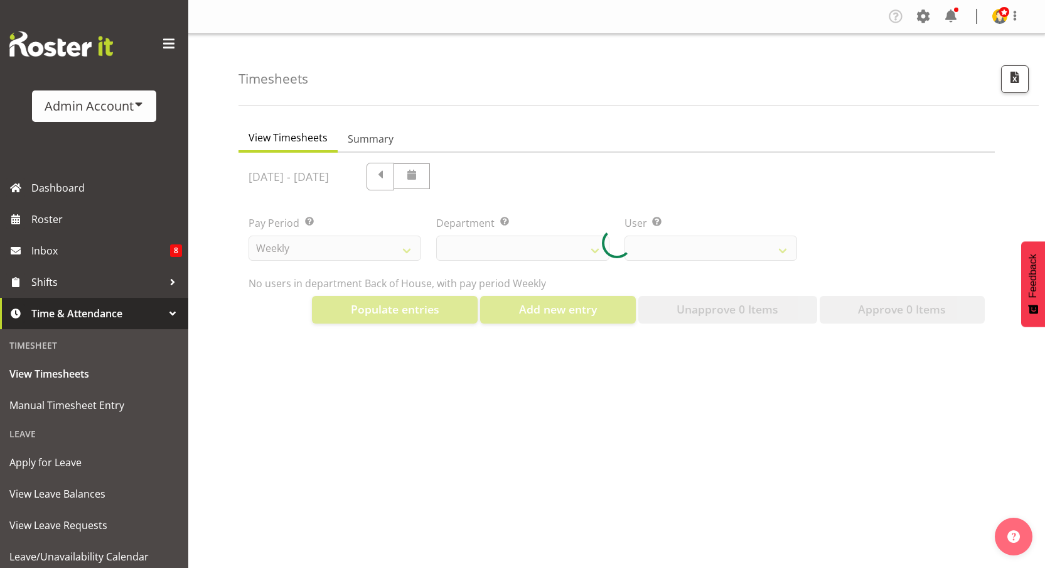
select select "1"
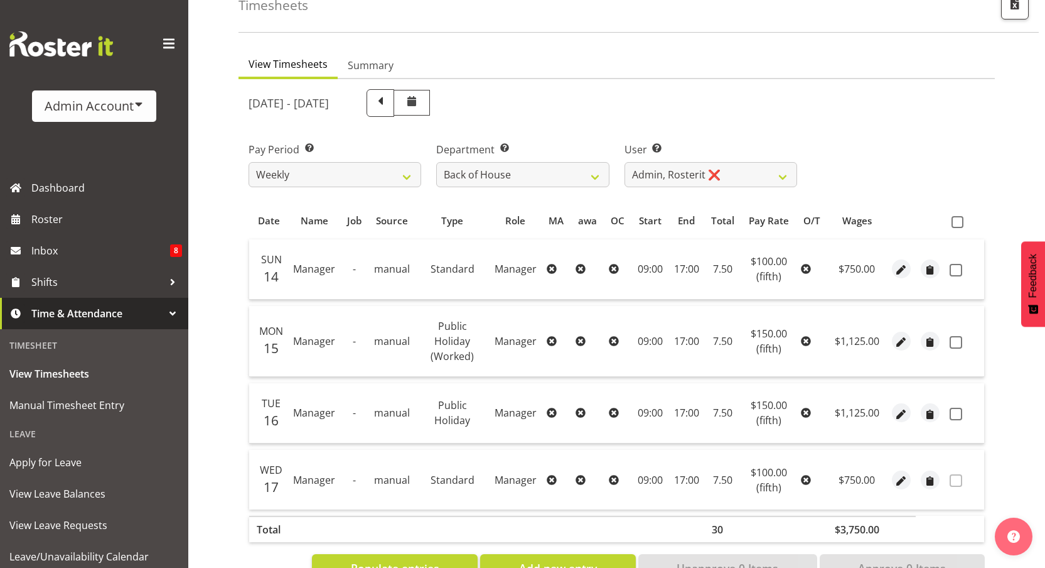
scroll to position [24, 0]
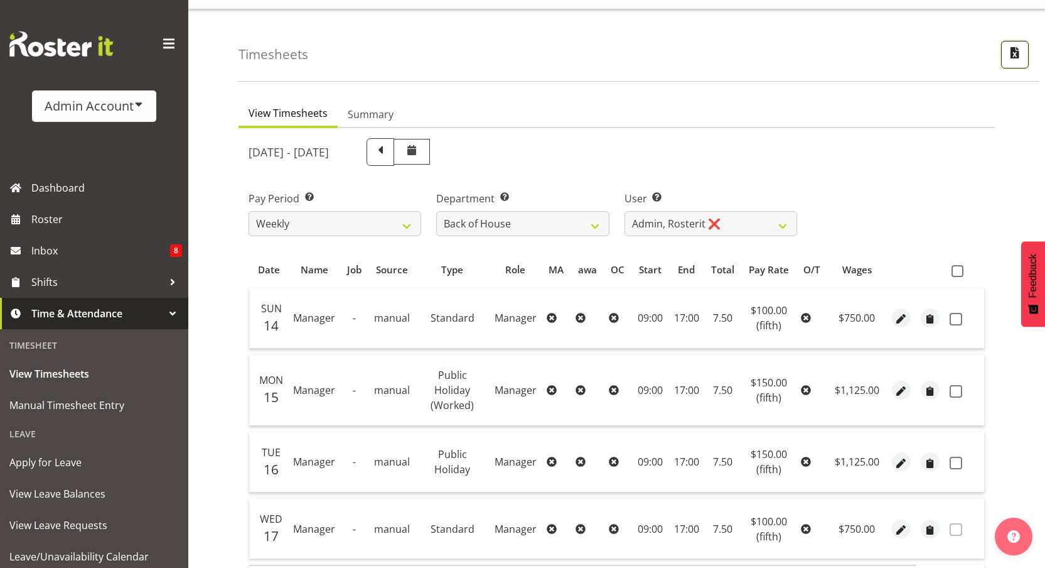
click at [1024, 46] on button "button" at bounding box center [1015, 55] width 28 height 28
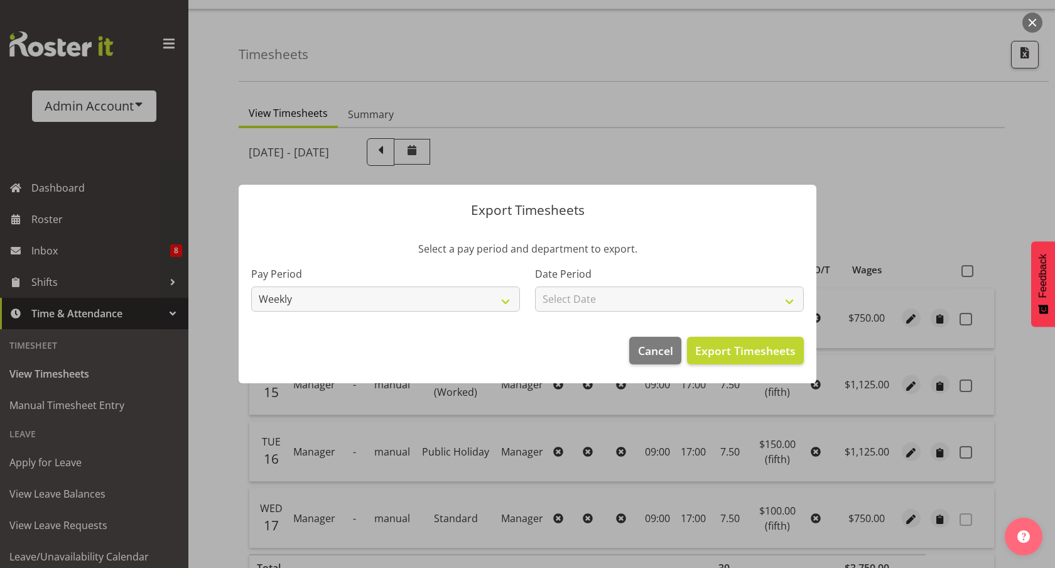
click at [676, 283] on div "Date Period Select Date Week starting [DATE] Week starting [DATE] Week starting…" at bounding box center [669, 288] width 269 height 45
click at [671, 296] on select "Select Date Week starting [DATE] Week starting [DATE] Week starting [DATE] Week…" at bounding box center [669, 298] width 269 height 25
select select "[DATE]"
click at [535, 286] on select "Select Date Week starting [DATE] Week starting [DATE] Week starting [DATE] Week…" at bounding box center [669, 298] width 269 height 25
click at [745, 345] on span "Export Timesheets" at bounding box center [745, 350] width 100 height 16
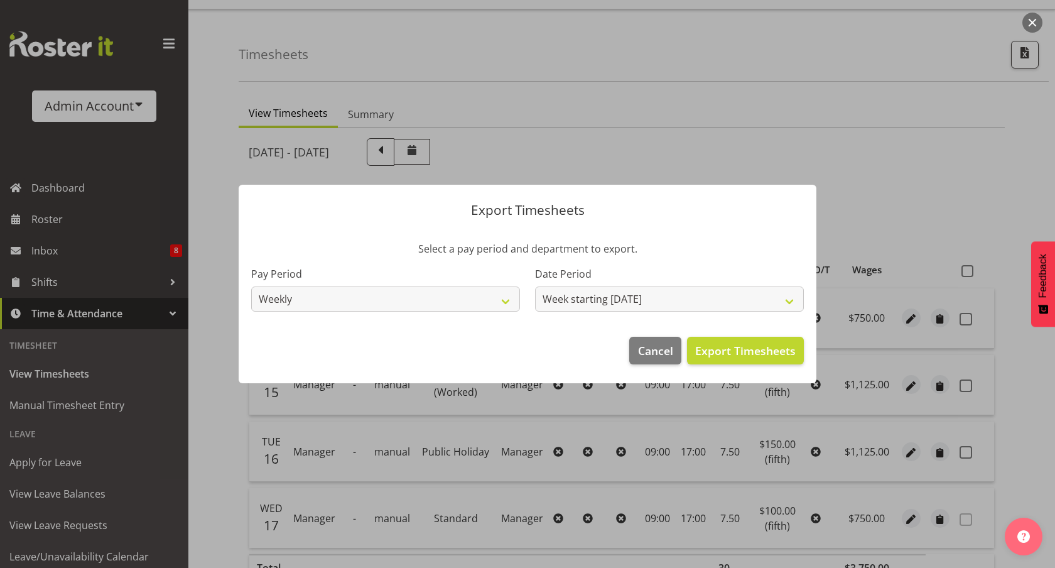
click at [375, 129] on div at bounding box center [527, 284] width 1055 height 568
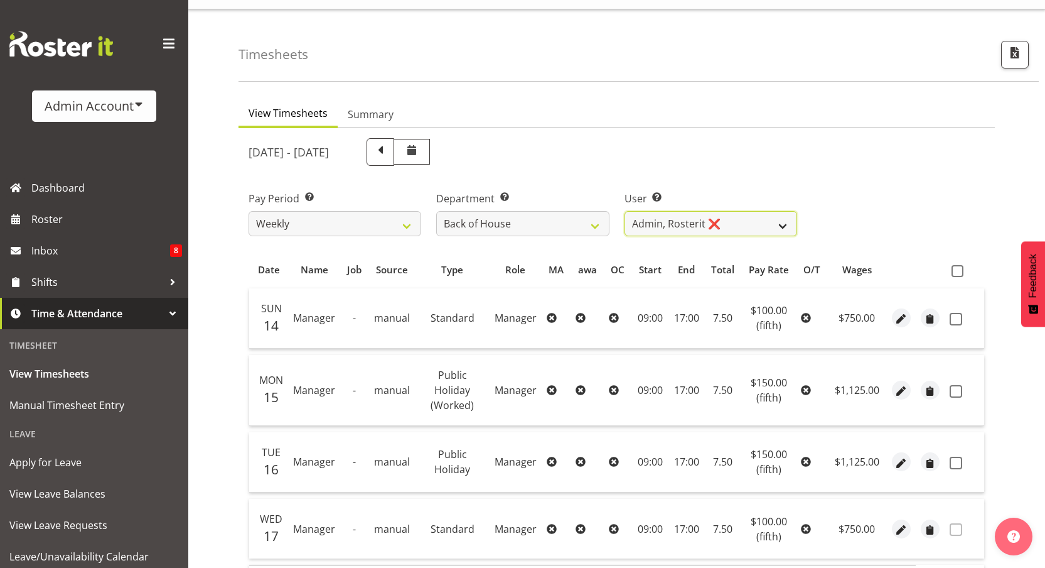
click at [647, 227] on select "Black, [PERSON_NAME] ❌ Bloggs, [PERSON_NAME] ❌ [PERSON_NAME], Rosterit ❌ [PERSO…" at bounding box center [711, 223] width 173 height 25
click at [625, 211] on select "Black, [PERSON_NAME] ❌ Bloggs, [PERSON_NAME] ❌ [PERSON_NAME], Rosterit ❌ [PERSO…" at bounding box center [711, 223] width 173 height 25
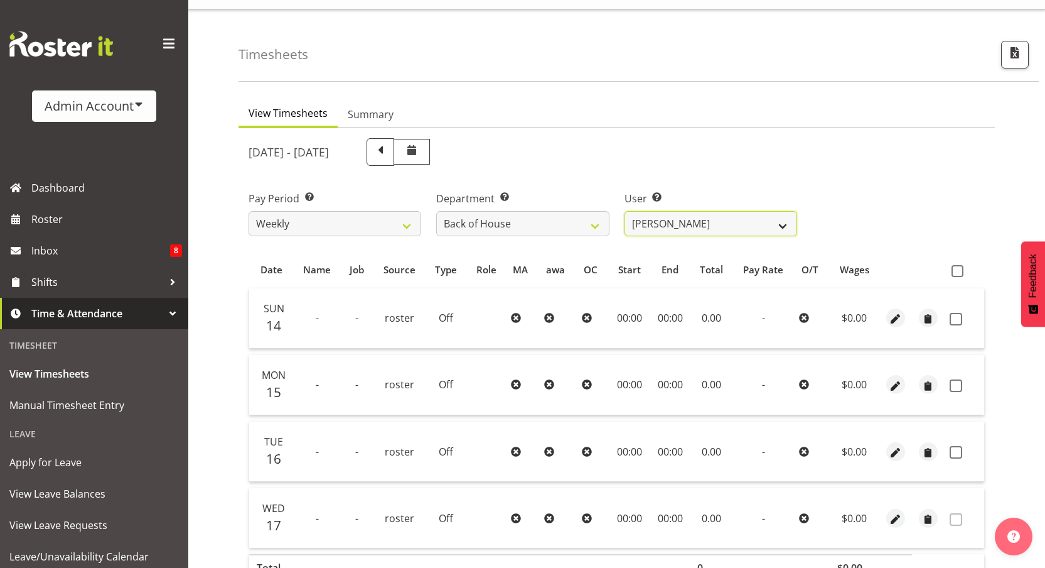
click at [676, 222] on select "Black, [PERSON_NAME] ❌ Bloggs, [PERSON_NAME] ❌ [PERSON_NAME], Rosterit ❌ [PERSO…" at bounding box center [711, 223] width 173 height 25
select select "11492"
click at [625, 211] on select "Black, [PERSON_NAME] ❌ Bloggs, [PERSON_NAME] ❌ [PERSON_NAME], Rosterit ❌ [PERSO…" at bounding box center [711, 223] width 173 height 25
click at [536, 227] on select "Back of House Front of House" at bounding box center [522, 223] width 173 height 25
select select "363"
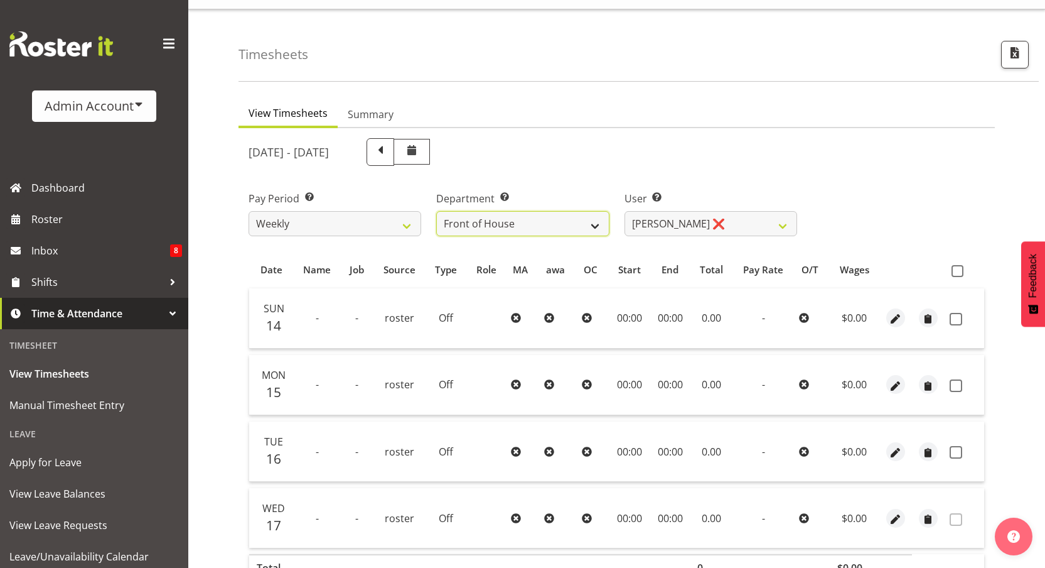
click at [436, 211] on select "Back of House Front of House" at bounding box center [522, 223] width 173 height 25
click at [692, 222] on select "[PERSON_NAME] ❌ [PERSON_NAME] ❌ [PERSON_NAME] ❌ [PERSON_NAME], [PERSON_NAME]" at bounding box center [711, 223] width 173 height 25
select select "6"
click at [625, 211] on select "[PERSON_NAME] ❌ [PERSON_NAME] ❌ [PERSON_NAME] ❌ [PERSON_NAME], [PERSON_NAME]" at bounding box center [711, 223] width 173 height 25
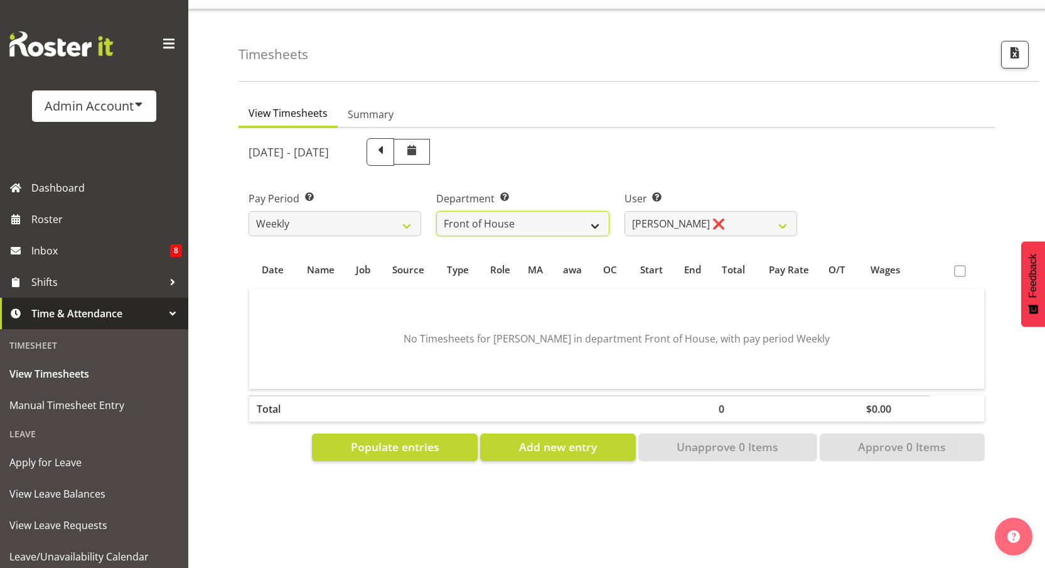
click at [536, 222] on select "Back of House Front of House" at bounding box center [522, 223] width 173 height 25
select select "1"
click at [436, 211] on select "Back of House Front of House" at bounding box center [522, 223] width 173 height 25
select select "2042"
click at [672, 224] on select "Black, [PERSON_NAME] ❌ Bloggs, [PERSON_NAME] ❌ [PERSON_NAME], Rosterit ❌ [PERSO…" at bounding box center [711, 223] width 173 height 25
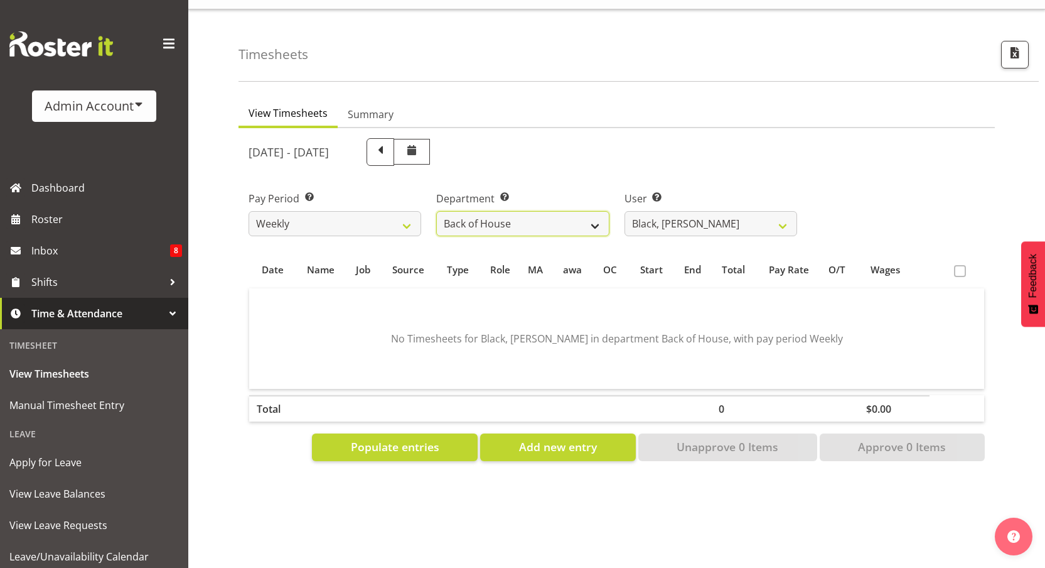
click at [512, 224] on select "Back of House Front of House" at bounding box center [522, 223] width 173 height 25
select select "363"
click at [436, 211] on select "Back of House Front of House" at bounding box center [522, 223] width 173 height 25
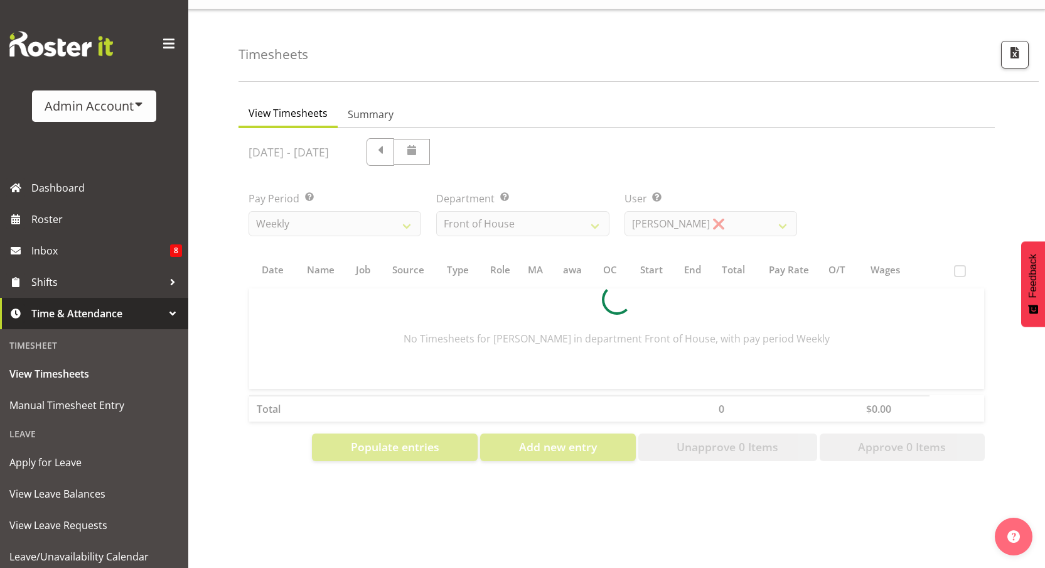
click at [671, 224] on div "[DATE] - [DATE] Pay Period Select which pay period you would like to view. Week…" at bounding box center [617, 296] width 736 height 330
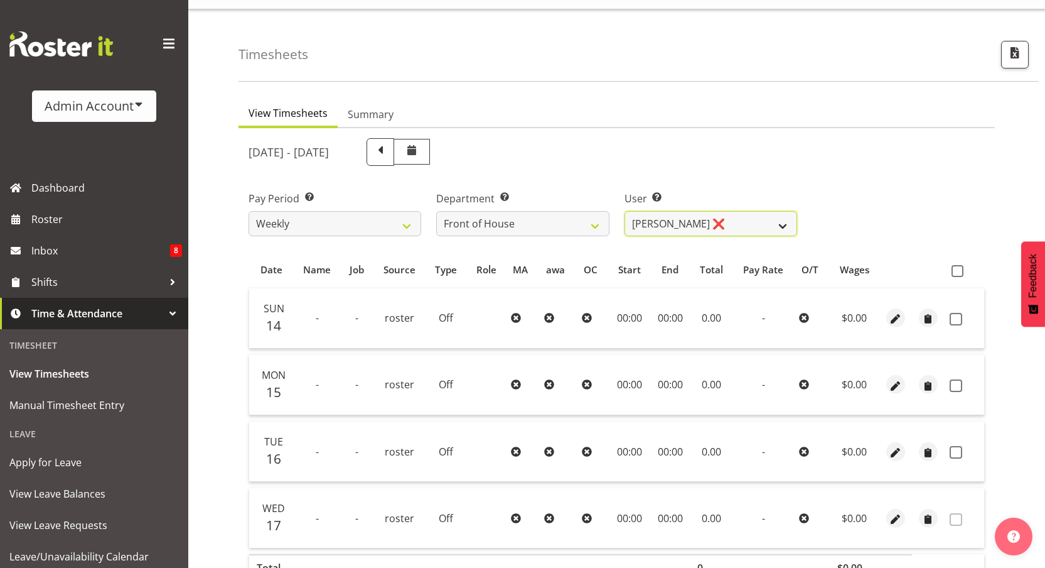
click at [689, 215] on select "[PERSON_NAME] ❌ [PERSON_NAME] ❌ [PERSON_NAME] ❌ [PERSON_NAME], [PERSON_NAME]" at bounding box center [711, 223] width 173 height 25
select select "4"
click at [625, 211] on select "[PERSON_NAME] ❌ [PERSON_NAME] ❌ [PERSON_NAME] ❌ [PERSON_NAME], [PERSON_NAME]" at bounding box center [711, 223] width 173 height 25
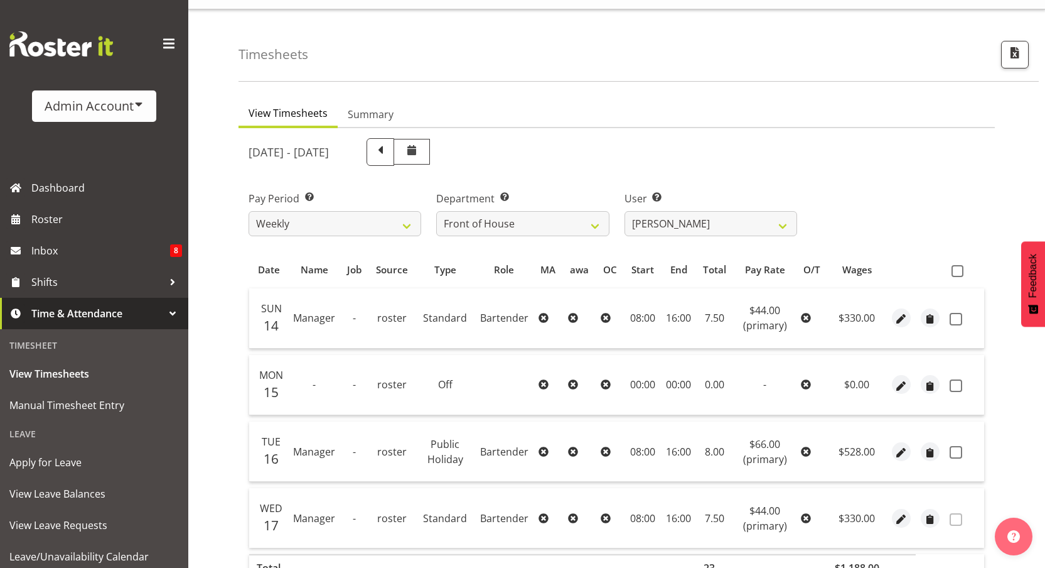
click at [693, 147] on div "[DATE] - [DATE]" at bounding box center [523, 152] width 549 height 28
